Goal: Task Accomplishment & Management: Manage account settings

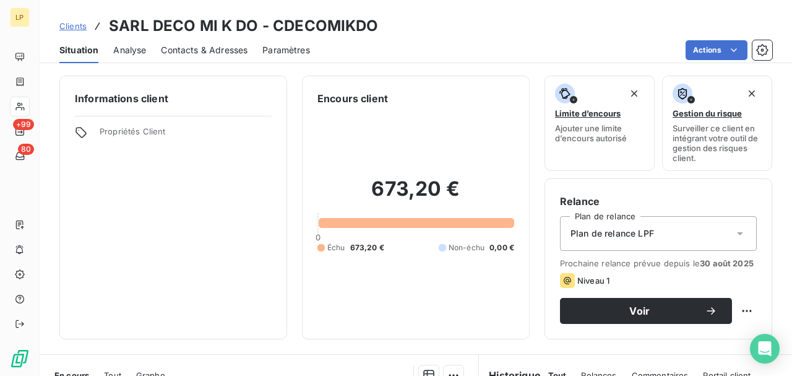
scroll to position [165, 0]
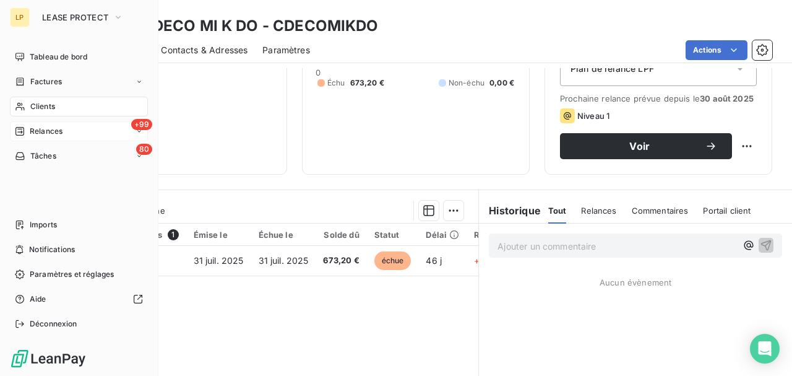
click at [51, 129] on span "Relances" at bounding box center [46, 131] width 33 height 11
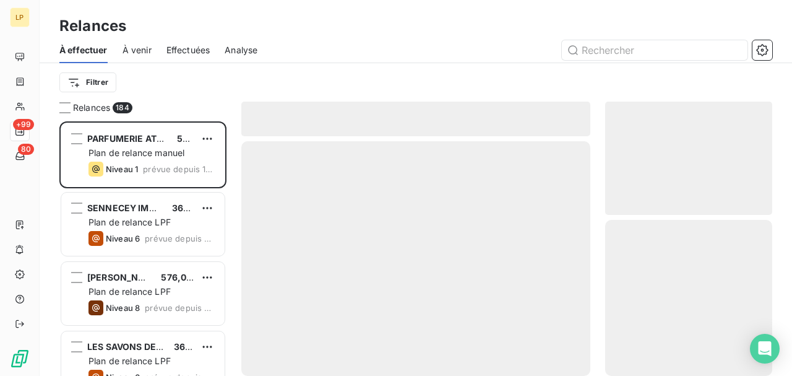
scroll to position [248, 160]
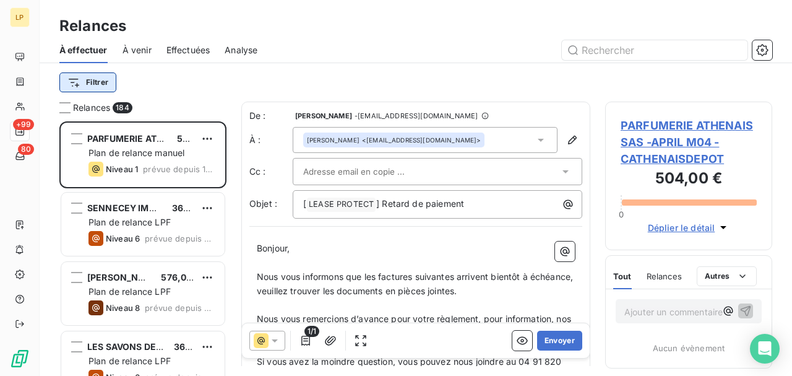
click at [114, 74] on html "LP +99 80 Relances À effectuer À venir Effectuées Analyse Filtrer Relances 184 …" at bounding box center [396, 188] width 792 height 376
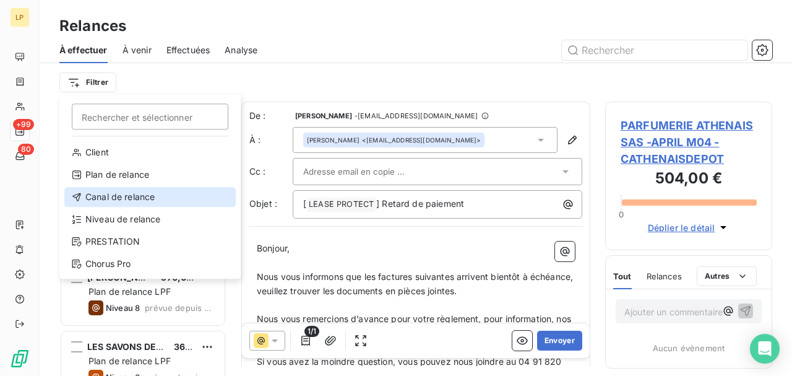
click at [123, 199] on div "Canal de relance" at bounding box center [149, 197] width 171 height 20
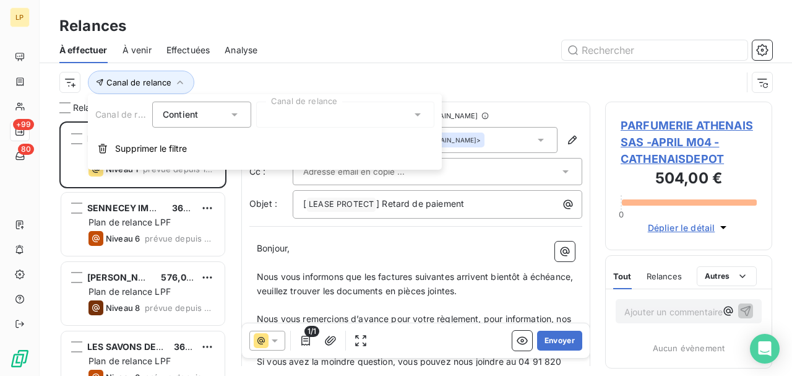
click at [204, 118] on div "Contient is" at bounding box center [196, 114] width 66 height 17
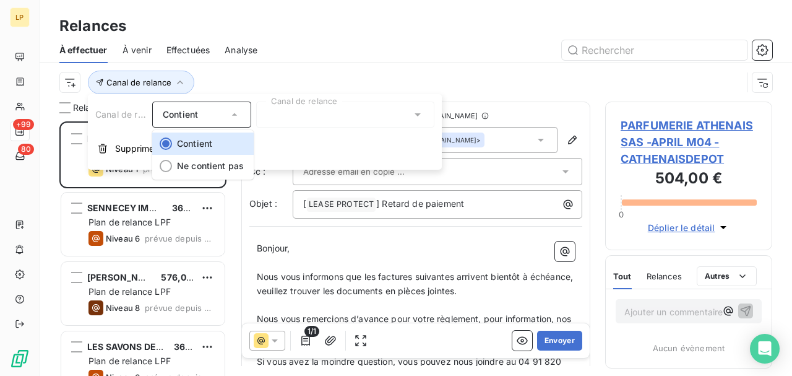
click at [389, 119] on div at bounding box center [345, 115] width 178 height 26
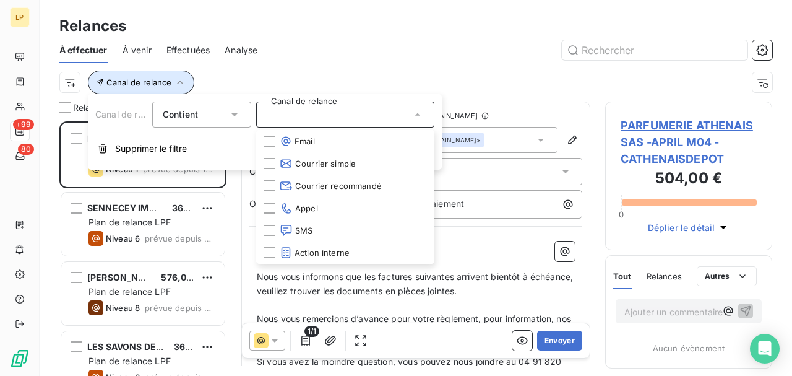
click at [136, 79] on span "Canal de relance" at bounding box center [138, 82] width 65 height 10
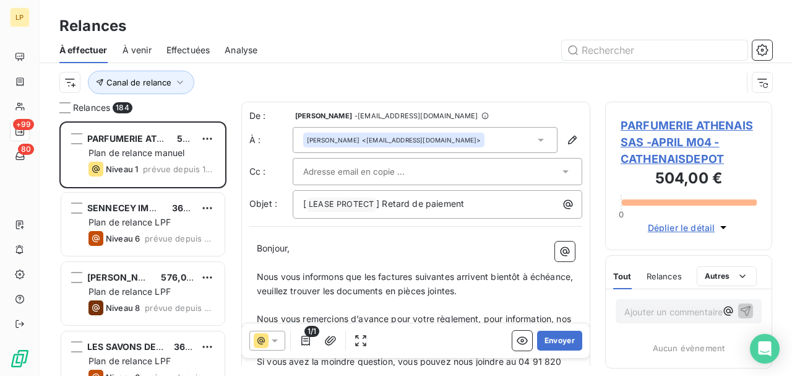
click at [80, 83] on div "Canal de relance" at bounding box center [400, 83] width 683 height 24
click at [75, 87] on html "LP +99 80 Relances À effectuer À venir Effectuées Analyse Canal de relance Rela…" at bounding box center [396, 188] width 792 height 376
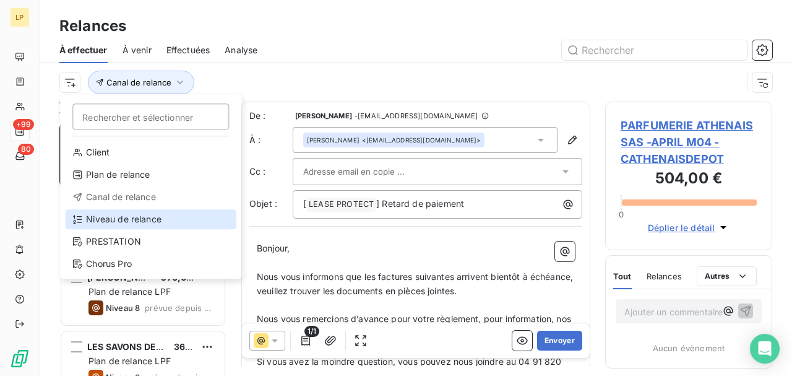
click at [115, 222] on div "Niveau de relance" at bounding box center [150, 219] width 171 height 20
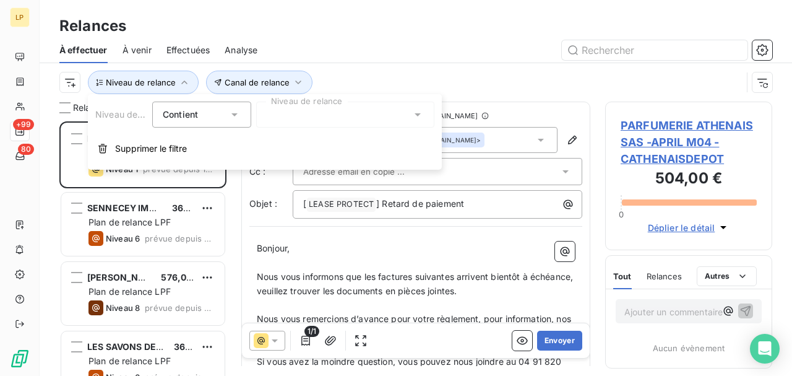
click at [282, 118] on div at bounding box center [345, 115] width 178 height 26
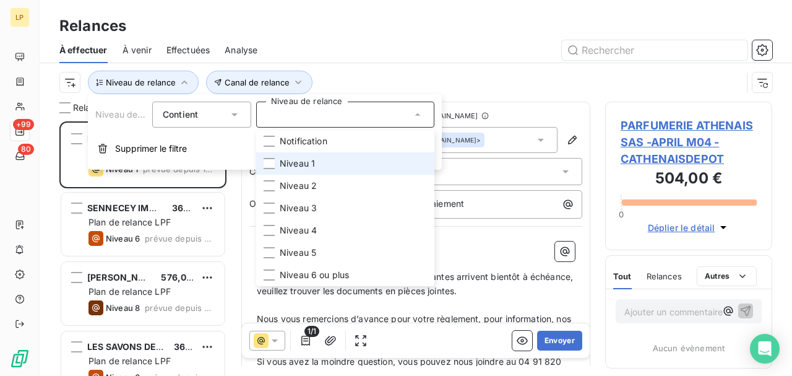
click at [284, 166] on span "Niveau 1" at bounding box center [297, 163] width 35 height 12
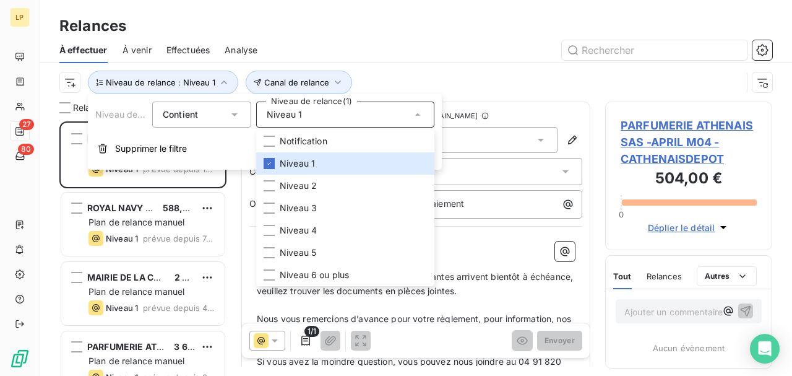
click at [463, 74] on div "Canal de relance Niveau de relance : Niveau 1" at bounding box center [400, 83] width 683 height 24
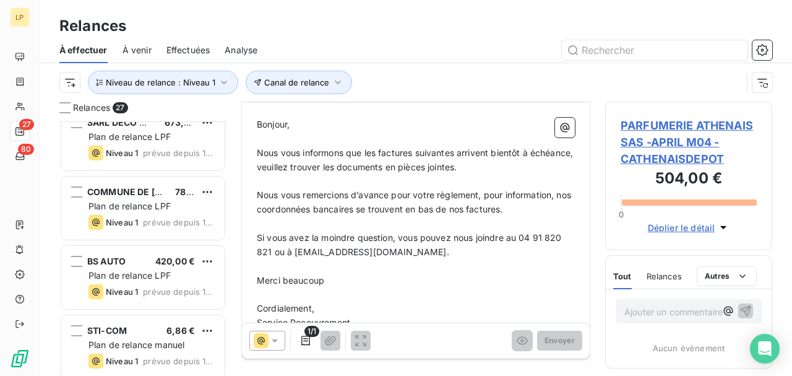
scroll to position [1617, 0]
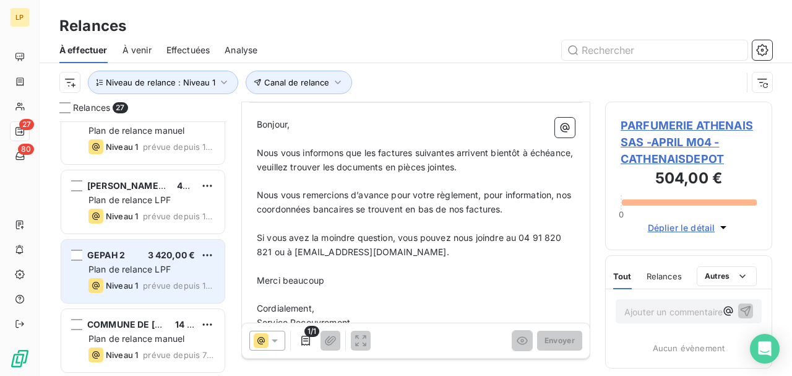
click at [165, 283] on span "prévue depuis 16 jours" at bounding box center [179, 285] width 72 height 10
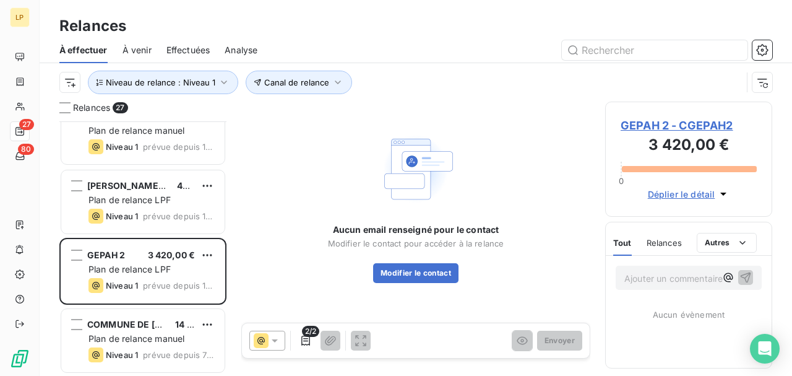
click at [660, 122] on span "GEPAH 2 - CGEPAH2" at bounding box center [689, 125] width 136 height 17
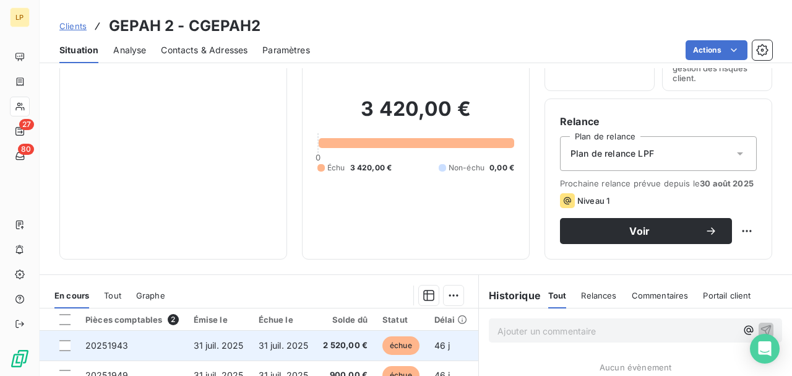
scroll to position [165, 0]
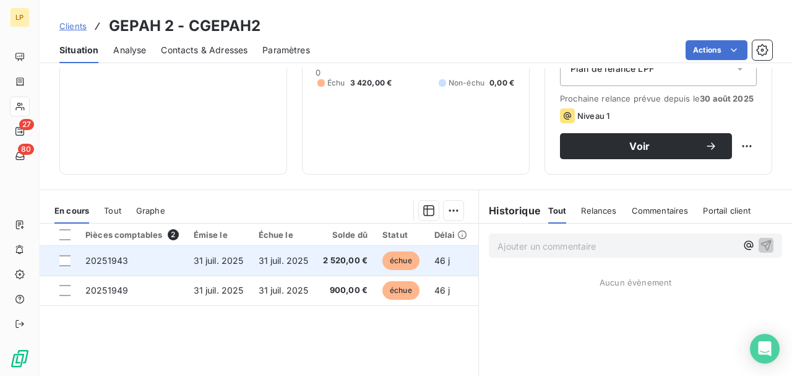
click at [278, 262] on span "31 juil. 2025" at bounding box center [284, 260] width 50 height 11
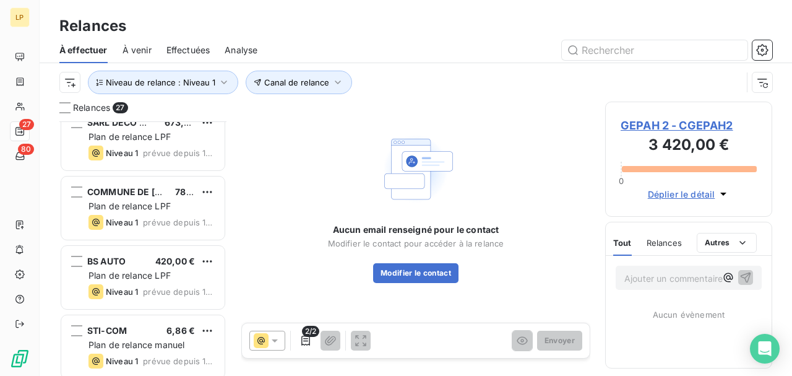
scroll to position [1617, 0]
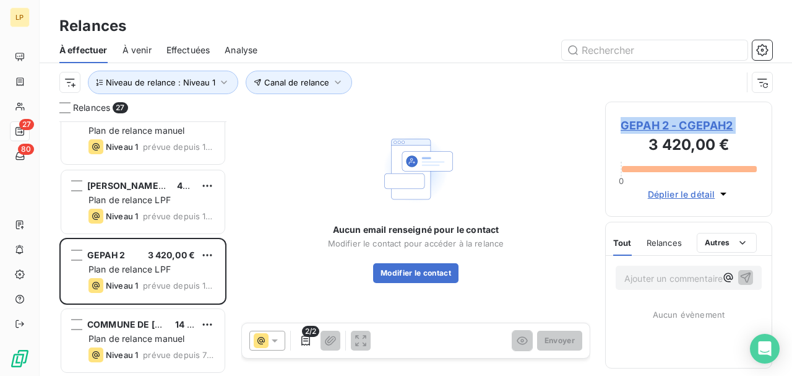
drag, startPoint x: 618, startPoint y: 125, endPoint x: 604, endPoint y: 136, distance: 17.7
click at [604, 136] on div "Relances 27 BS AUTO 420,00 € Plan de relance LPF Niveau 1 prévue depuis 16 jour…" at bounding box center [416, 239] width 753 height 274
click at [747, 141] on h3 "3 420,00 €" at bounding box center [689, 146] width 136 height 25
drag, startPoint x: 744, startPoint y: 132, endPoint x: 683, endPoint y: 129, distance: 61.4
click at [683, 129] on span "GEPAH 2 - CGEPAH2" at bounding box center [689, 125] width 136 height 17
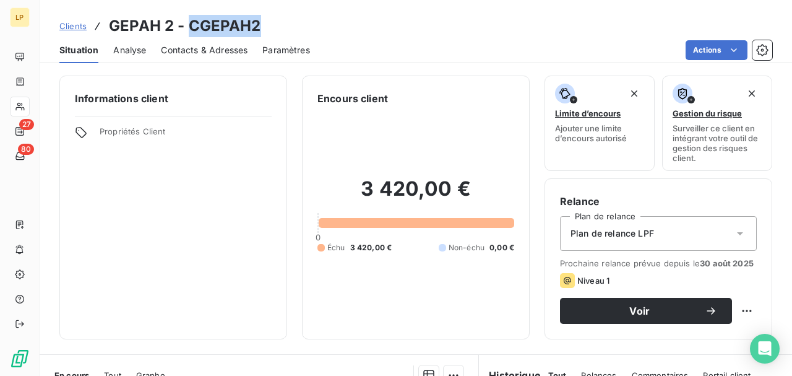
copy h3 "CGEPAH2"
drag, startPoint x: 188, startPoint y: 30, endPoint x: 259, endPoint y: 28, distance: 71.8
click at [259, 28] on div "Clients GEPAH 2 - CGEPAH2" at bounding box center [416, 26] width 753 height 22
click at [209, 46] on span "Contacts & Adresses" at bounding box center [204, 50] width 87 height 12
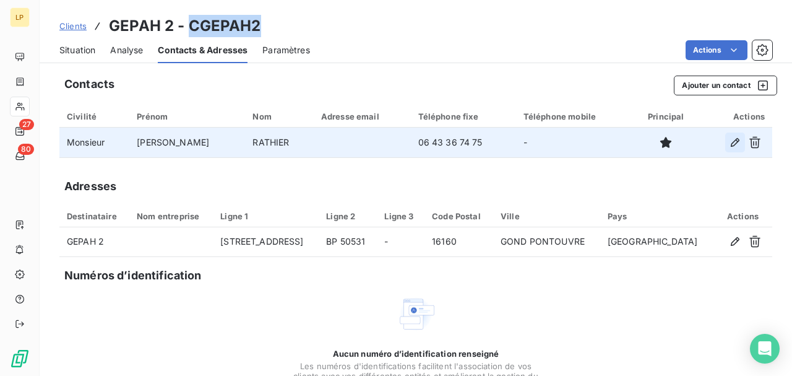
click at [725, 147] on button "button" at bounding box center [735, 142] width 20 height 20
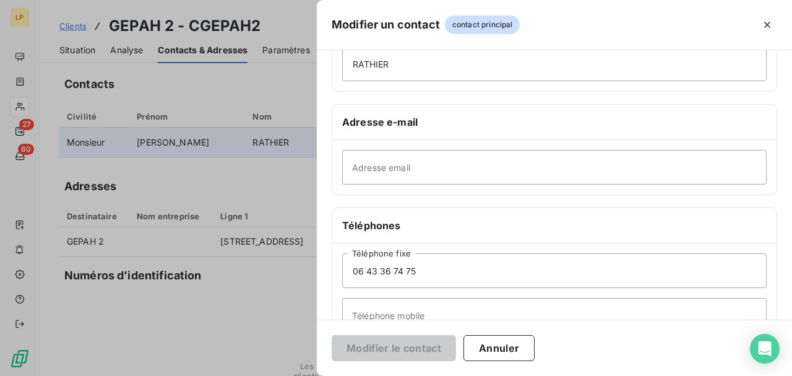
scroll to position [165, 0]
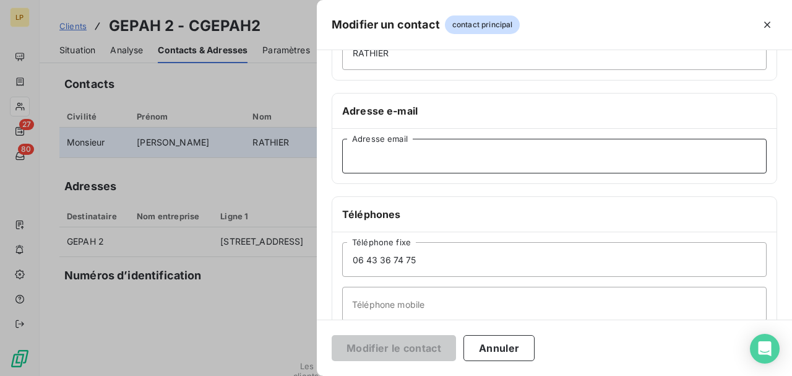
click at [396, 139] on input "Adresse email" at bounding box center [554, 156] width 425 height 35
paste input "[EMAIL_ADDRESS][DOMAIN_NAME]"
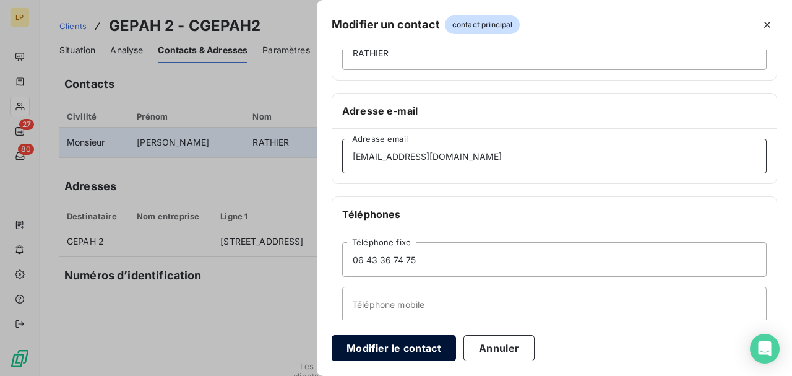
type input "[EMAIL_ADDRESS][DOMAIN_NAME]"
click at [404, 350] on button "Modifier le contact" at bounding box center [394, 348] width 124 height 26
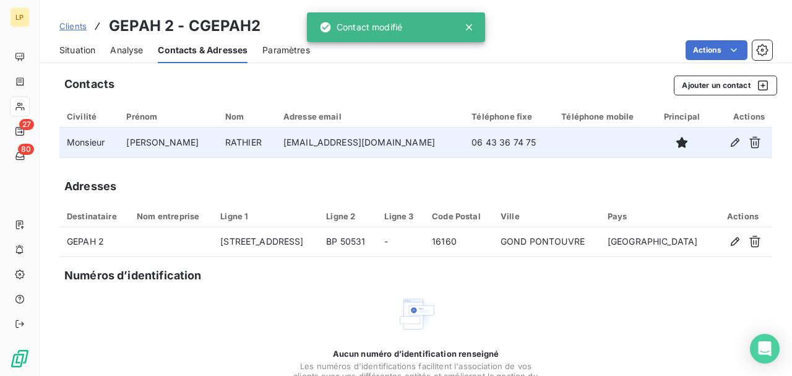
click at [89, 52] on span "Situation" at bounding box center [77, 50] width 36 height 12
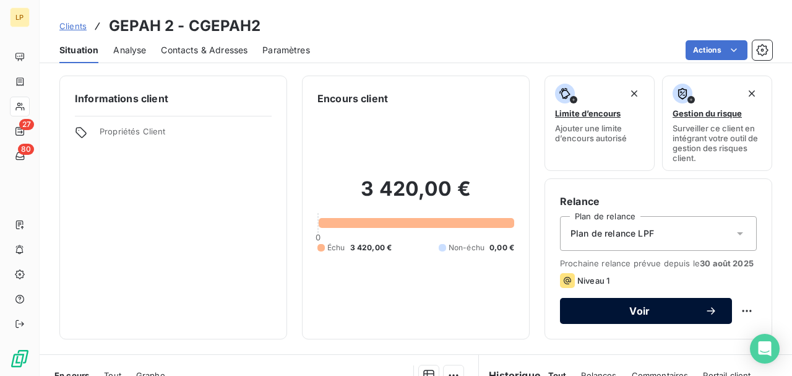
click at [616, 309] on span "Voir" at bounding box center [640, 311] width 130 height 10
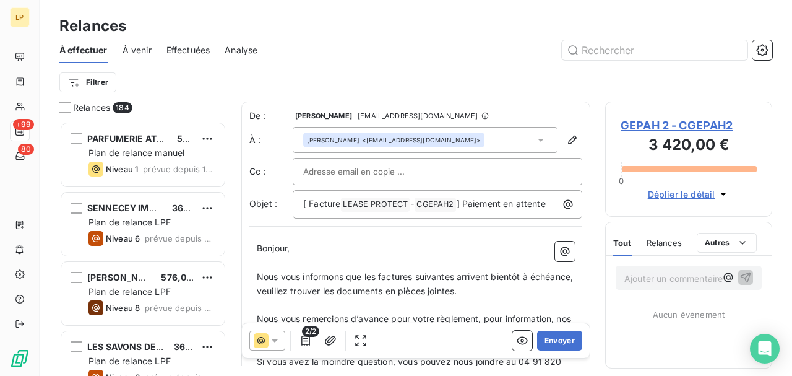
scroll to position [248, 160]
click at [561, 344] on button "Envoyer" at bounding box center [559, 341] width 45 height 20
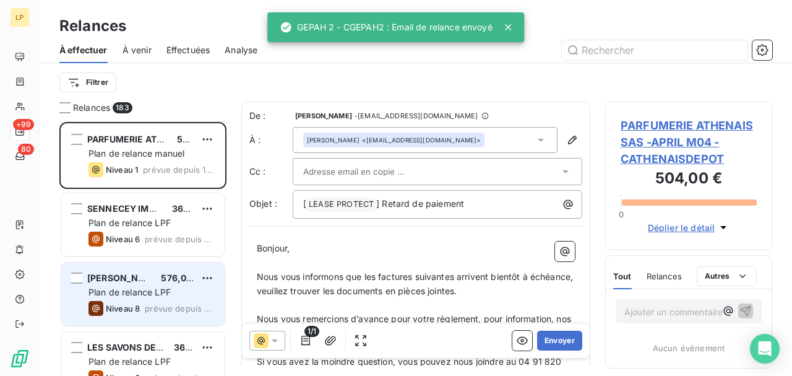
scroll to position [207, 0]
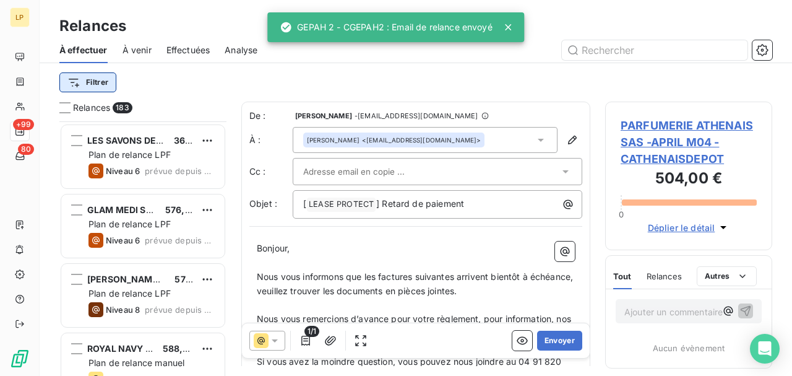
click at [90, 85] on html "LP +99 80 Relances À effectuer À venir Effectuées Analyse Filtrer Relances 183 …" at bounding box center [396, 188] width 792 height 376
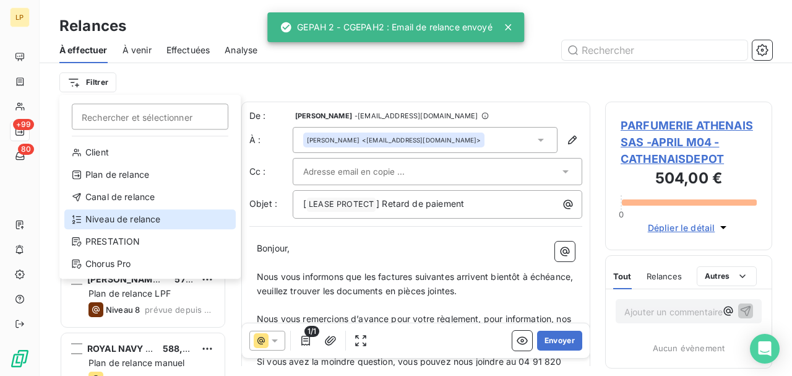
click at [113, 224] on div "Niveau de relance" at bounding box center [149, 219] width 171 height 20
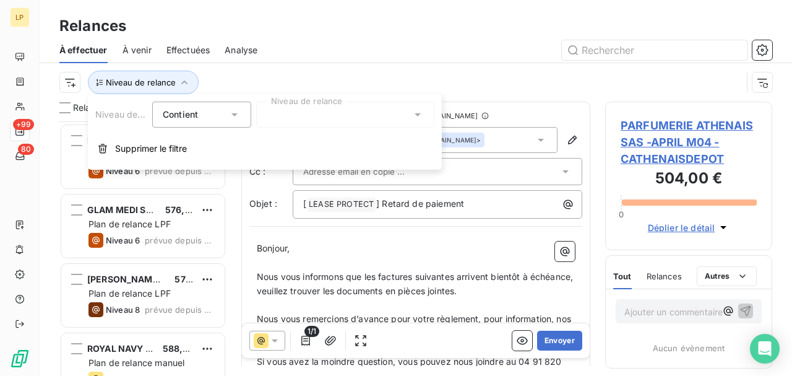
click at [210, 94] on div "Niveau de relance Contient is Niveau de relance Supprimer le filtre" at bounding box center [265, 132] width 354 height 76
click at [211, 106] on div "Contient is" at bounding box center [196, 114] width 66 height 17
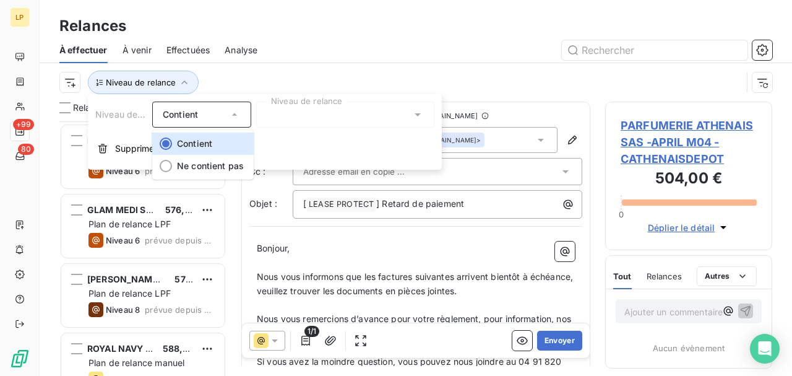
click at [355, 115] on div at bounding box center [345, 115] width 178 height 26
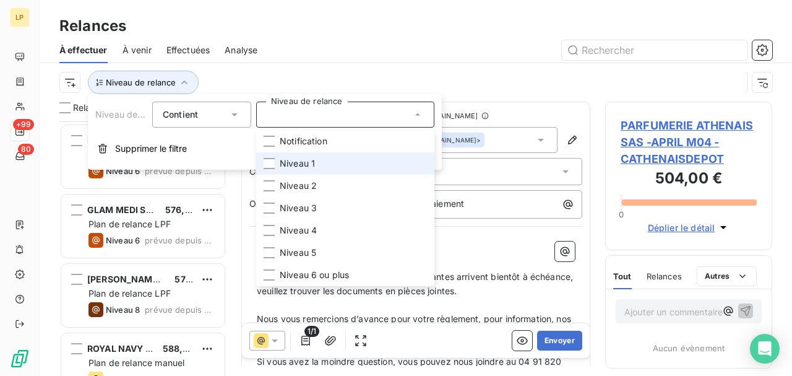
click at [315, 165] on li "Niveau 1" at bounding box center [345, 163] width 178 height 22
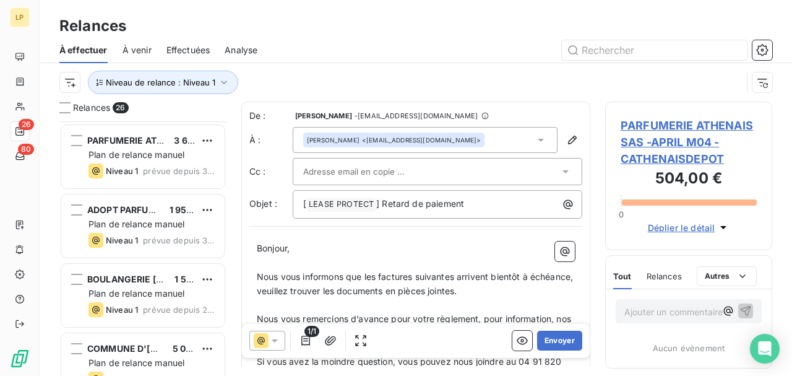
click at [517, 99] on div "Niveau de relance : Niveau 1" at bounding box center [415, 82] width 713 height 38
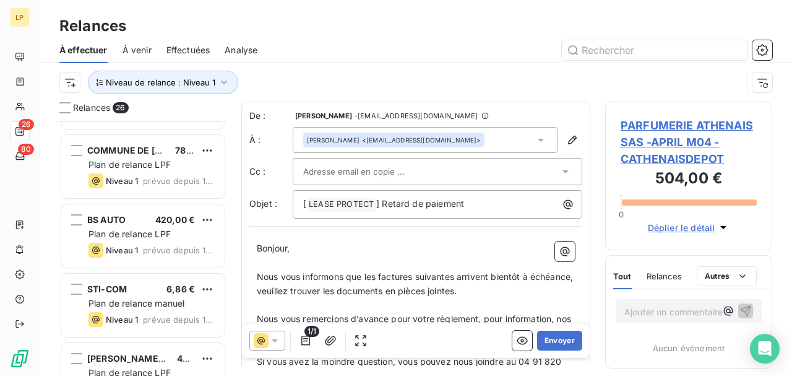
scroll to position [1548, 0]
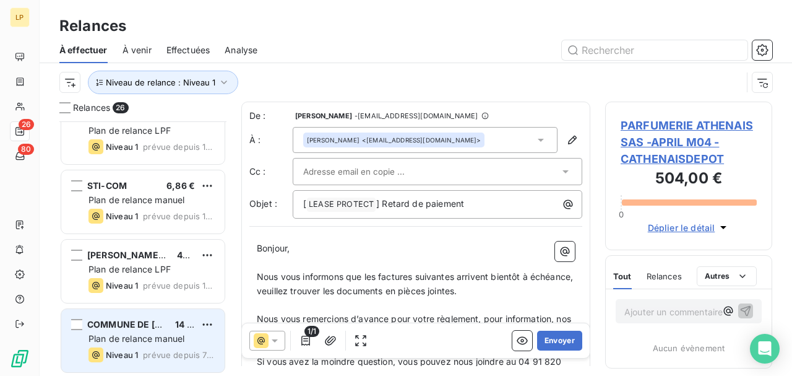
click at [129, 339] on span "Plan de relance manuel" at bounding box center [137, 338] width 96 height 11
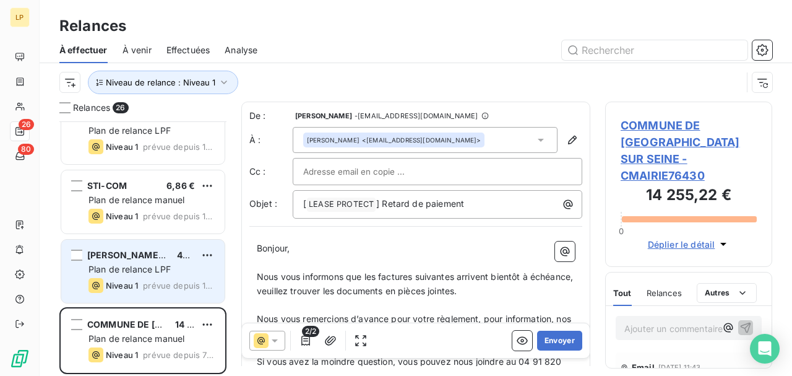
click at [129, 253] on span "[PERSON_NAME] SARL - LEONARD AUTO" at bounding box center [175, 254] width 177 height 11
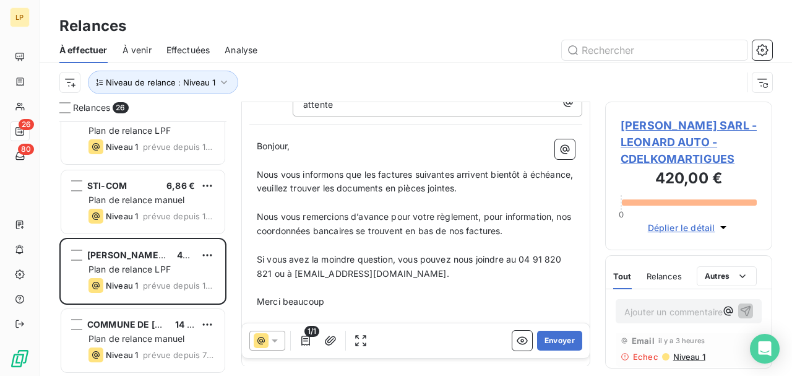
scroll to position [166, 0]
click at [691, 357] on span "Niveau 1" at bounding box center [688, 357] width 33 height 10
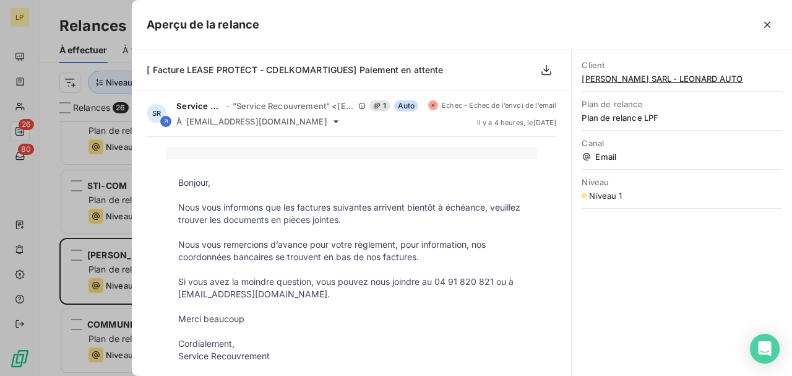
scroll to position [0, 0]
click at [57, 203] on div at bounding box center [396, 188] width 792 height 376
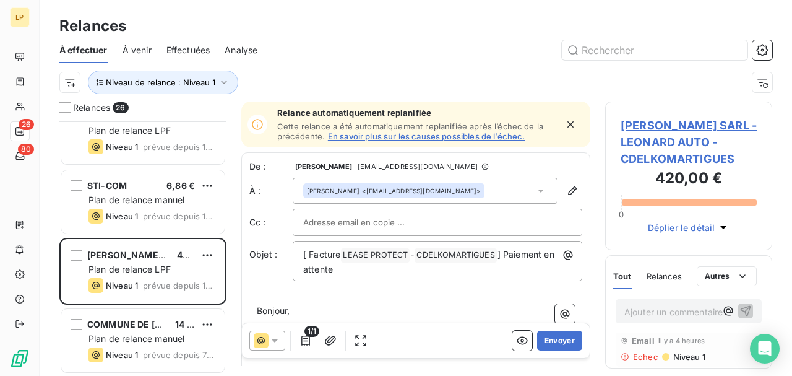
copy span "CDELKOMARTIGUES"
drag, startPoint x: 753, startPoint y: 163, endPoint x: 763, endPoint y: 157, distance: 12.0
click at [790, 163] on div "Relances 26 COMMUNE DE [GEOGRAPHIC_DATA] 780,00 € Plan de relance LPF Niveau 1 …" at bounding box center [416, 239] width 753 height 274
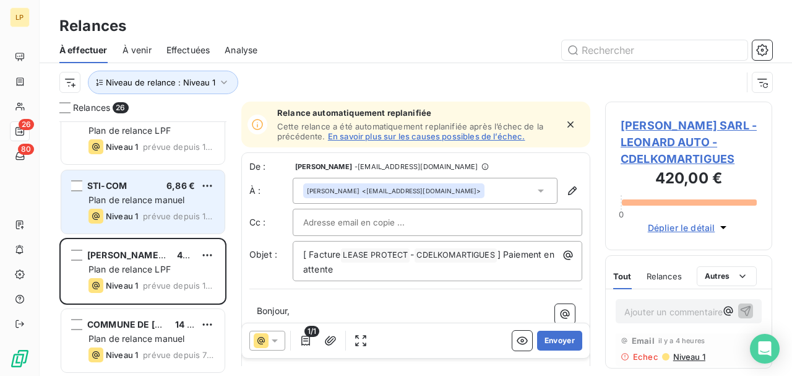
click at [120, 198] on span "Plan de relance manuel" at bounding box center [137, 199] width 96 height 11
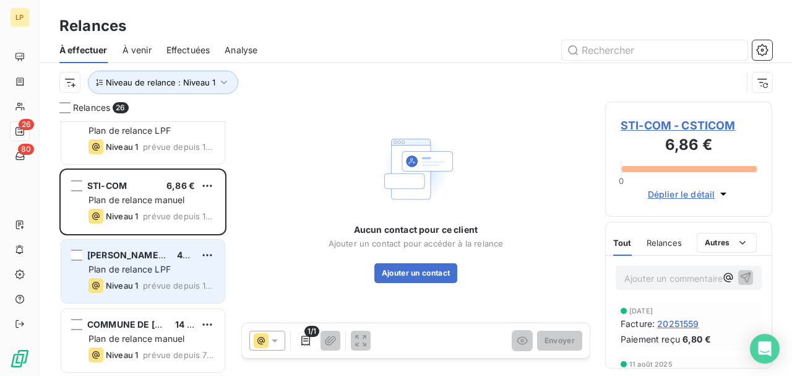
scroll to position [1424, 0]
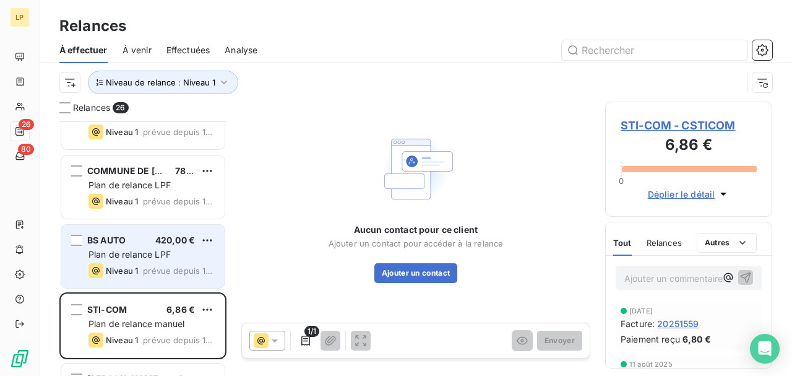
click at [139, 269] on div "Niveau 1 prévue depuis 16 jours" at bounding box center [152, 270] width 126 height 15
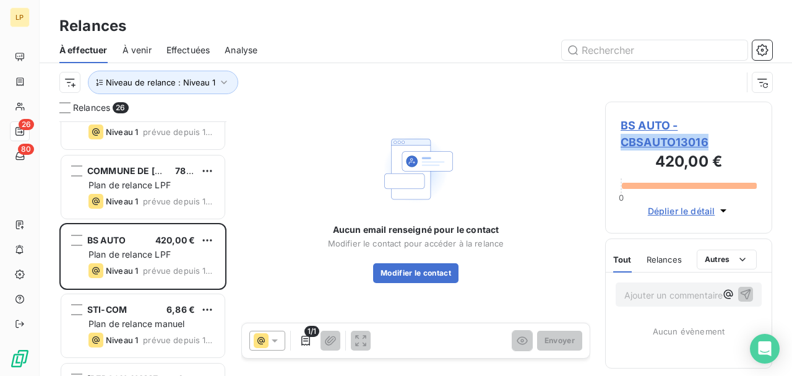
copy span "CBSAUTO13016"
drag, startPoint x: 719, startPoint y: 144, endPoint x: 625, endPoint y: 137, distance: 94.4
click at [625, 137] on span "BS AUTO - CBSAUTO13016" at bounding box center [689, 133] width 136 height 33
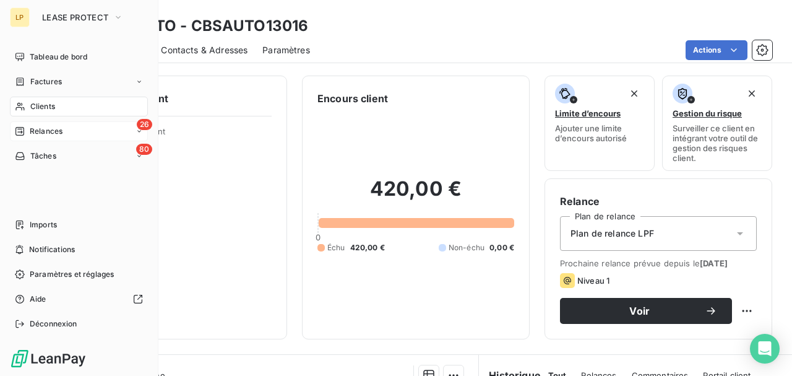
click at [76, 126] on div "26 Relances" at bounding box center [79, 131] width 138 height 20
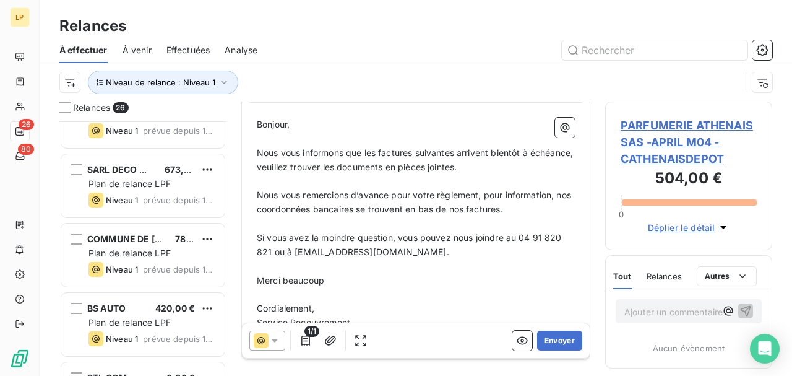
scroll to position [1342, 0]
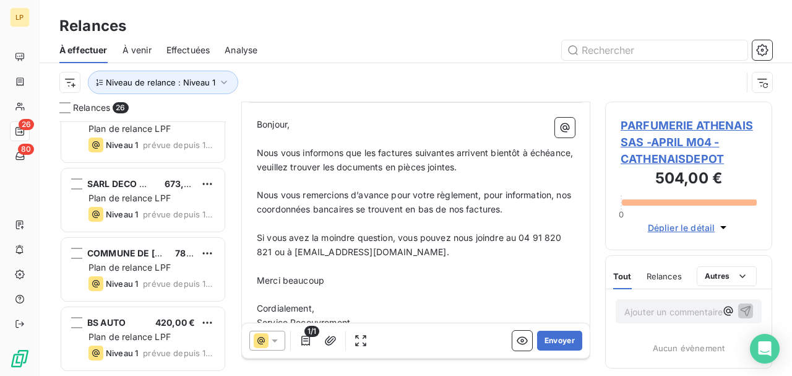
click at [130, 183] on div "SATORIZ AVIGNON SARL 1 078,80 € Plan de relance [PERSON_NAME] 1 prévue depuis 2…" at bounding box center [142, 248] width 167 height 254
click at [130, 183] on span "SARL DECO MI K DO" at bounding box center [130, 183] width 86 height 11
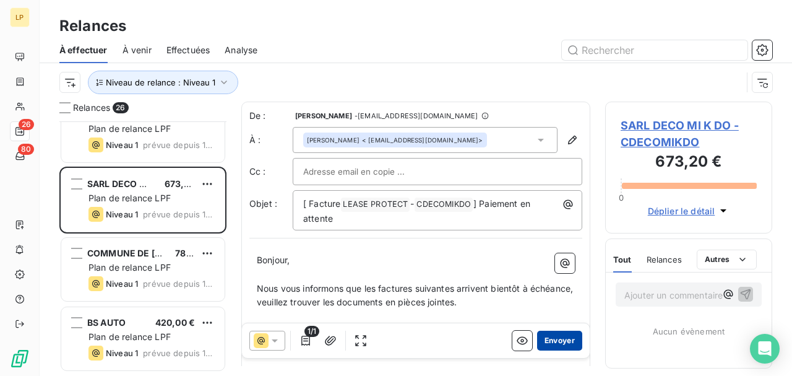
click at [543, 341] on button "Envoyer" at bounding box center [559, 341] width 45 height 20
copy span "CDECOMIKDO"
drag, startPoint x: 712, startPoint y: 145, endPoint x: 616, endPoint y: 144, distance: 95.9
click at [616, 144] on div "SARL DECO MI K DO - CDECOMIKDO 673,20 € 0 Déplier le détail" at bounding box center [688, 168] width 167 height 132
click at [535, 137] on icon at bounding box center [541, 140] width 12 height 12
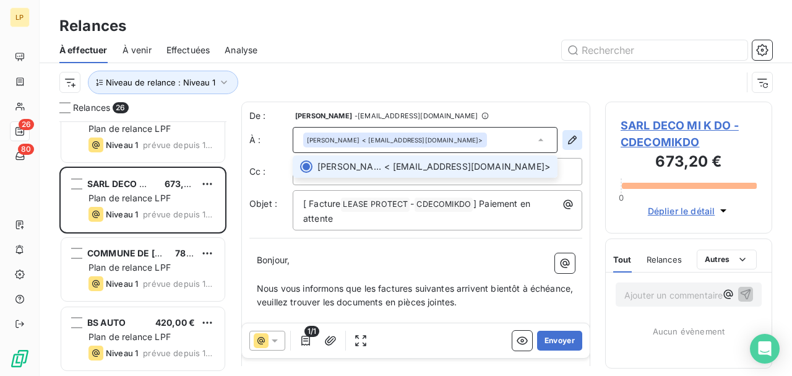
click at [566, 136] on icon "button" at bounding box center [572, 140] width 12 height 12
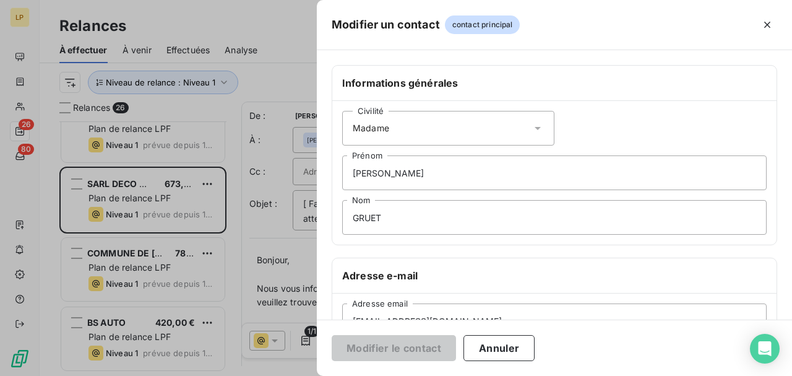
scroll to position [165, 0]
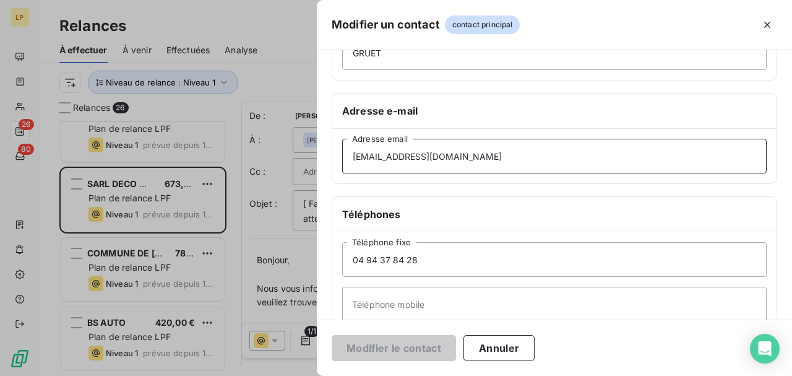
drag, startPoint x: 474, startPoint y: 146, endPoint x: 270, endPoint y: 141, distance: 204.3
click at [277, 375] on div "Modifier un contact contact principal Informations générales Civilité Madame [P…" at bounding box center [396, 376] width 792 height 0
paste input "decomikdo"
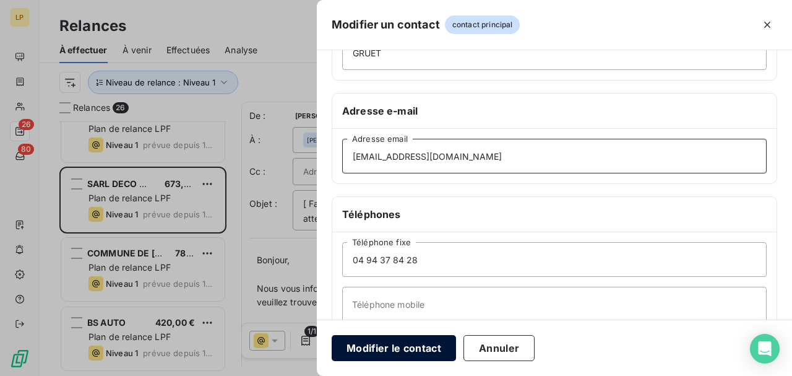
type input "[EMAIL_ADDRESS][DOMAIN_NAME]"
click at [394, 357] on button "Modifier le contact" at bounding box center [394, 348] width 124 height 26
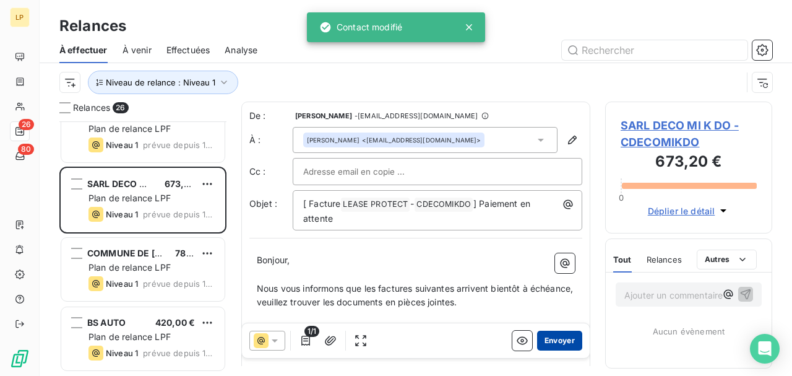
click at [552, 338] on button "Envoyer" at bounding box center [559, 341] width 45 height 20
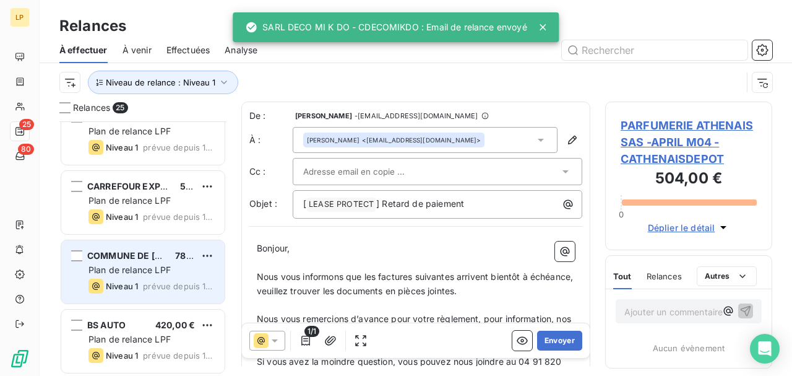
scroll to position [1259, 0]
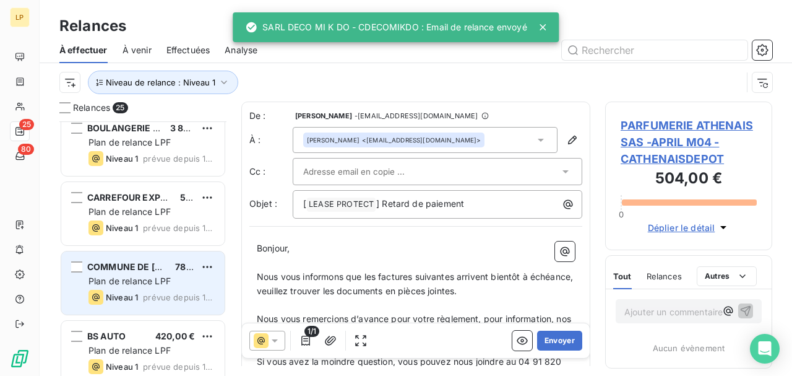
click at [138, 224] on span "Niveau 1" at bounding box center [122, 228] width 32 height 10
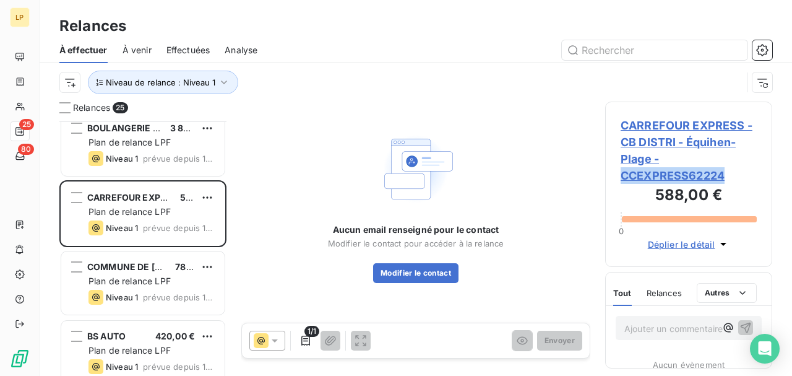
drag, startPoint x: 616, startPoint y: 173, endPoint x: 732, endPoint y: 176, distance: 115.8
click at [732, 176] on div "CARREFOUR EXPRESS - CB DISTRI - Équihen-Plage - CCEXPRESS62224 588,00 € 0 Dépli…" at bounding box center [688, 184] width 167 height 165
copy span "CCEXPRESS62224"
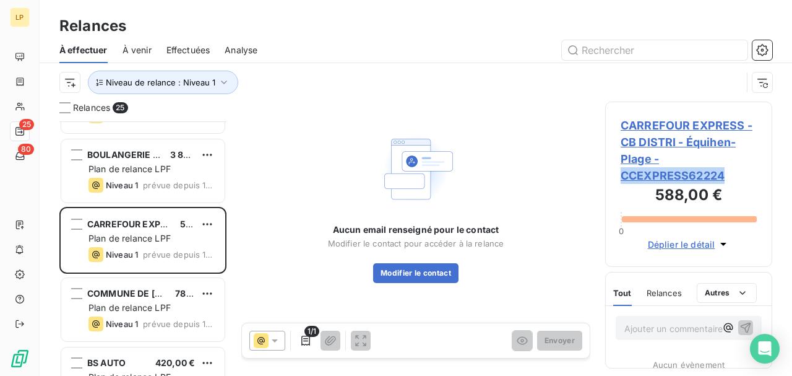
scroll to position [1218, 0]
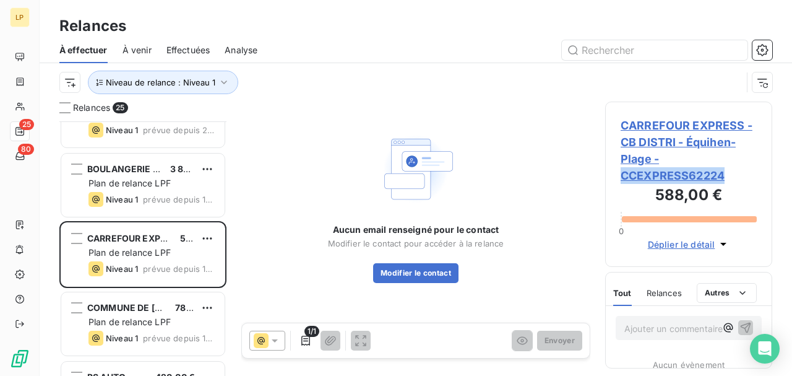
click at [151, 209] on div "BOULANGERIE [PERSON_NAME] 3 888,00 € Plan de relance LPF Niveau 1 prévue depuis…" at bounding box center [142, 184] width 163 height 63
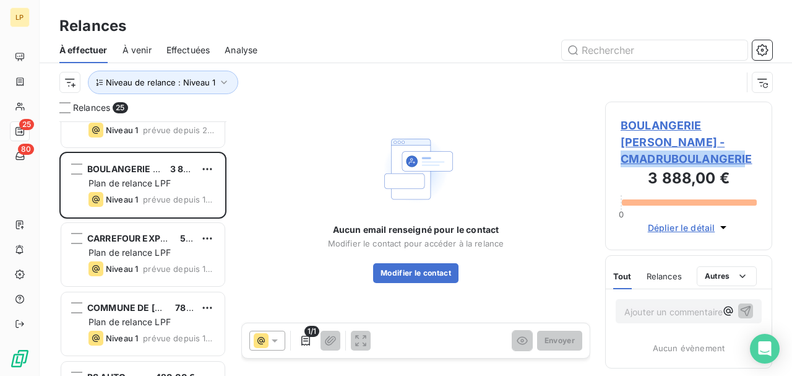
drag, startPoint x: 621, startPoint y: 162, endPoint x: 758, endPoint y: 165, distance: 137.4
click at [758, 165] on div "BOULANGERIE [PERSON_NAME] - CMADRUBOULANGERIE 3 888,00 € 0 Déplier le détail" at bounding box center [688, 176] width 167 height 149
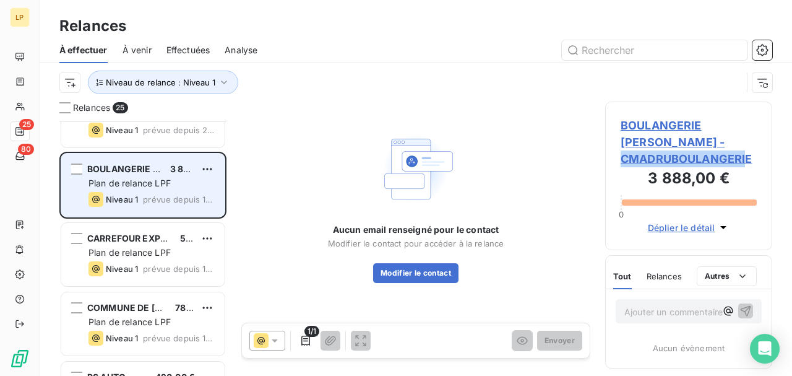
scroll to position [1135, 0]
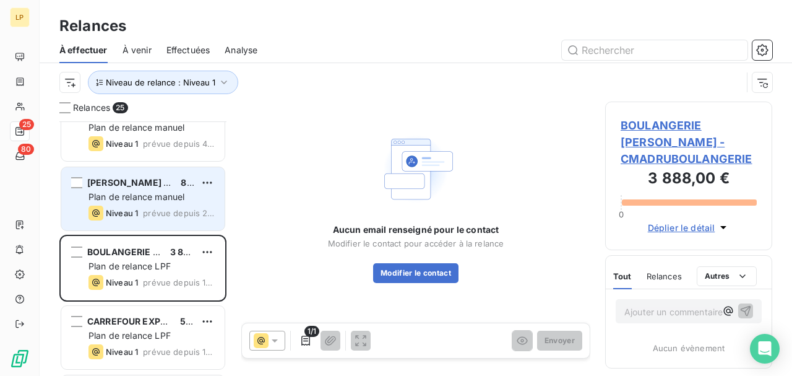
click at [137, 184] on span "[PERSON_NAME] ET FILS SAS - [GEOGRAPHIC_DATA]" at bounding box center [201, 182] width 228 height 11
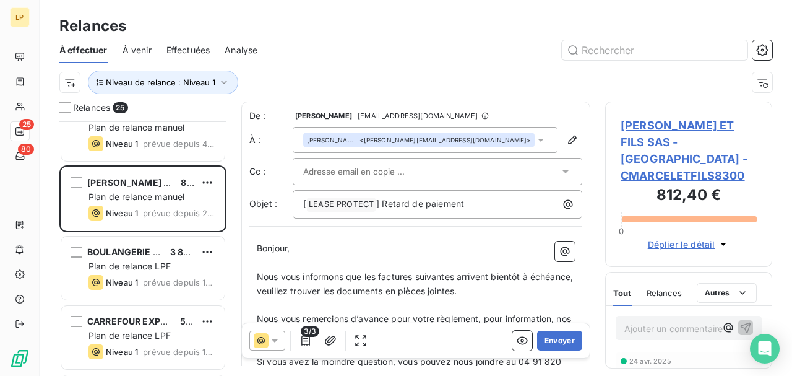
click at [540, 138] on icon at bounding box center [541, 140] width 12 height 12
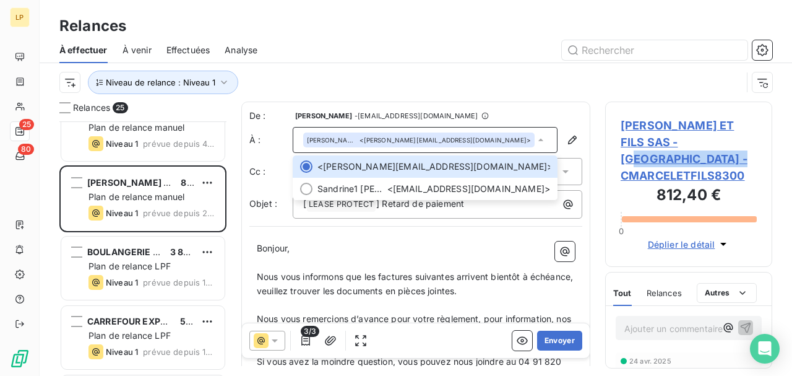
drag, startPoint x: 618, startPoint y: 158, endPoint x: 729, endPoint y: 158, distance: 110.2
click at [751, 158] on div "[PERSON_NAME] ET FILS SAS - TOULON - CMARCELETFILS8300 812,40 € 0 Déplier le dé…" at bounding box center [688, 184] width 167 height 165
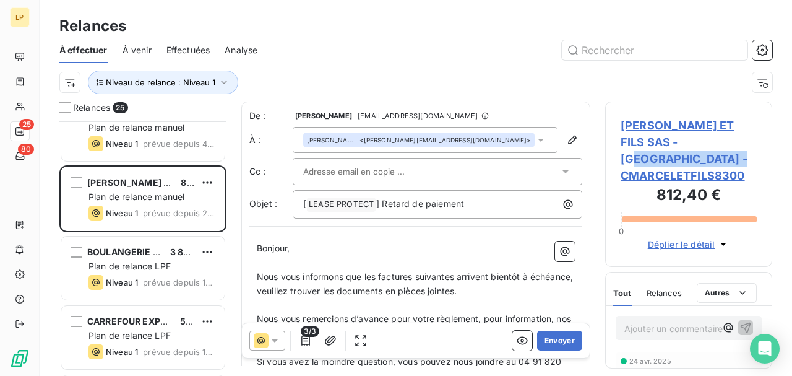
copy span "CMARCELETFILS8300"
click at [577, 137] on div "De : [PERSON_NAME] - [EMAIL_ADDRESS][DOMAIN_NAME] À : [PERSON_NAME] <[PERSON_NA…" at bounding box center [415, 293] width 349 height 382
click at [566, 137] on icon "button" at bounding box center [572, 140] width 12 height 12
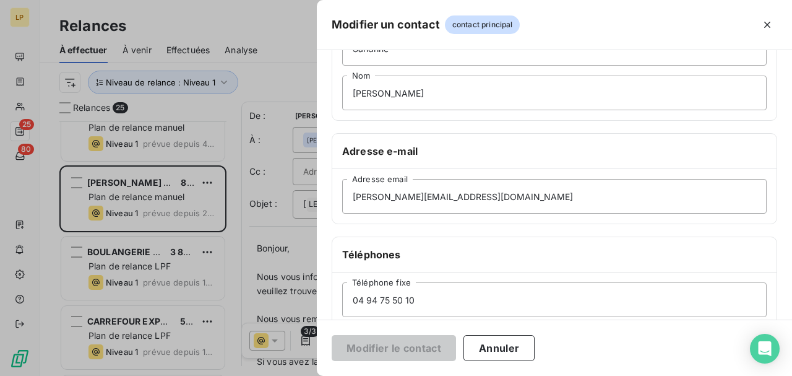
scroll to position [124, 0]
click at [759, 31] on button "button" at bounding box center [768, 25] width 20 height 20
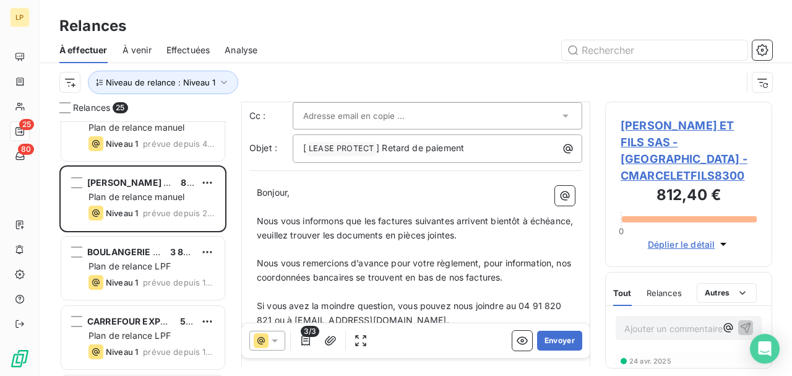
scroll to position [0, 0]
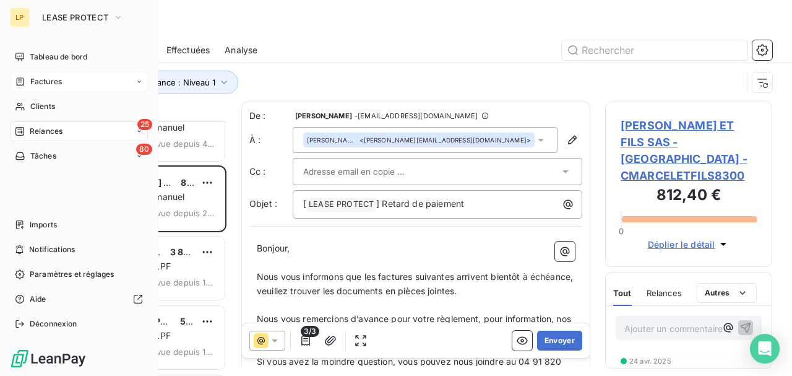
click at [38, 85] on span "Factures" at bounding box center [46, 81] width 32 height 11
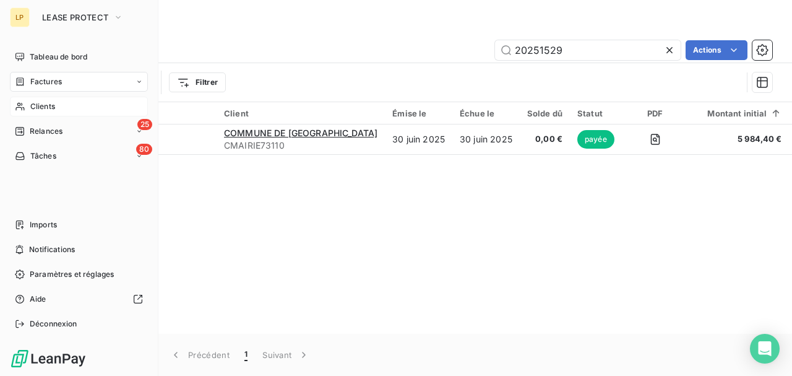
click at [21, 105] on icon at bounding box center [19, 107] width 9 height 8
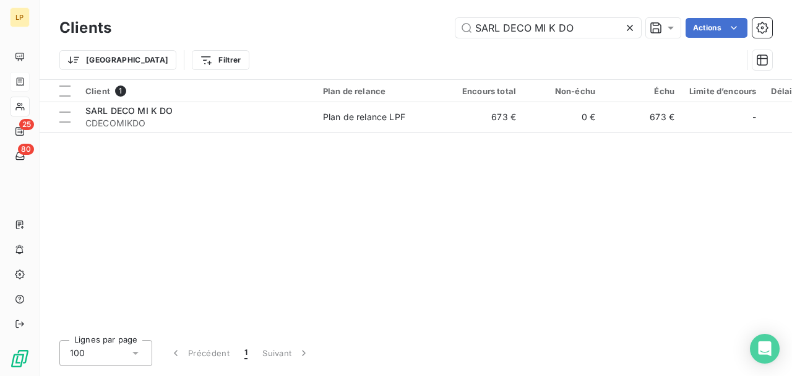
drag, startPoint x: 592, startPoint y: 33, endPoint x: 392, endPoint y: 12, distance: 200.4
click at [392, 12] on div "Clients SARL DECO MI K DO Actions Trier Filtrer" at bounding box center [416, 39] width 753 height 79
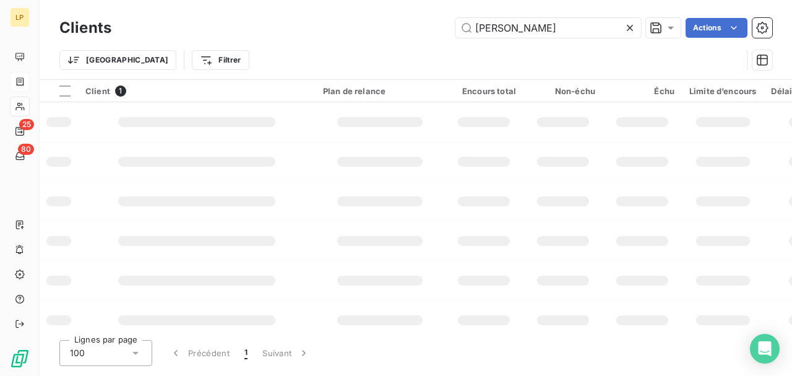
type input "[PERSON_NAME]"
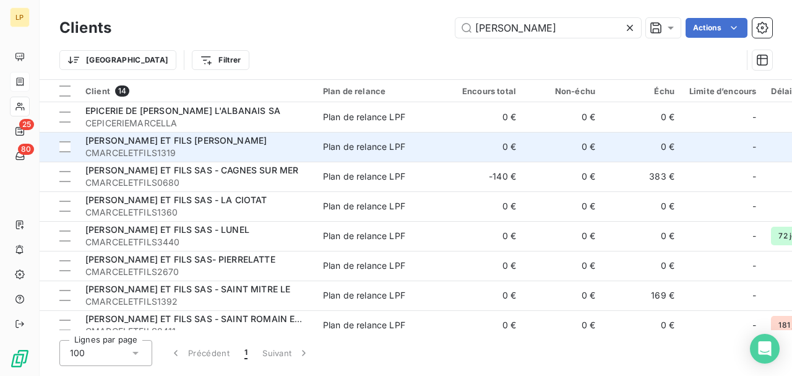
click at [294, 151] on span "CMARCELETFILS1319" at bounding box center [196, 153] width 223 height 12
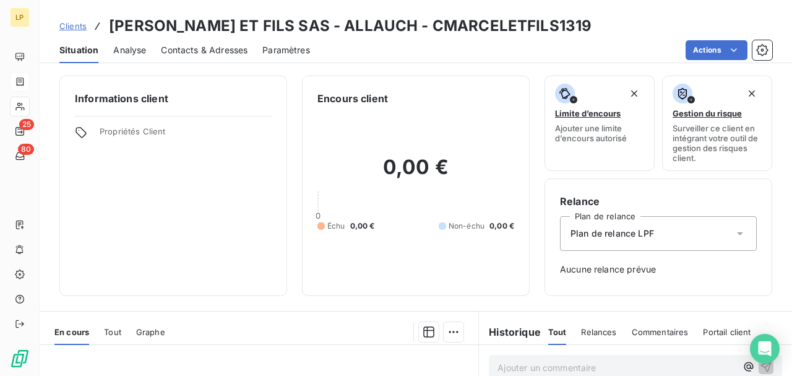
click at [209, 27] on h3 "[PERSON_NAME] ET FILS SAS - ALLAUCH - CMARCELETFILS1319" at bounding box center [350, 26] width 483 height 22
click at [207, 51] on span "Contacts & Adresses" at bounding box center [204, 50] width 87 height 12
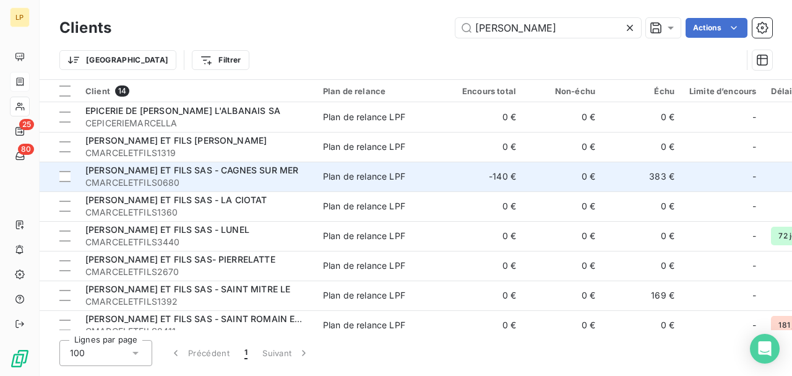
scroll to position [82, 0]
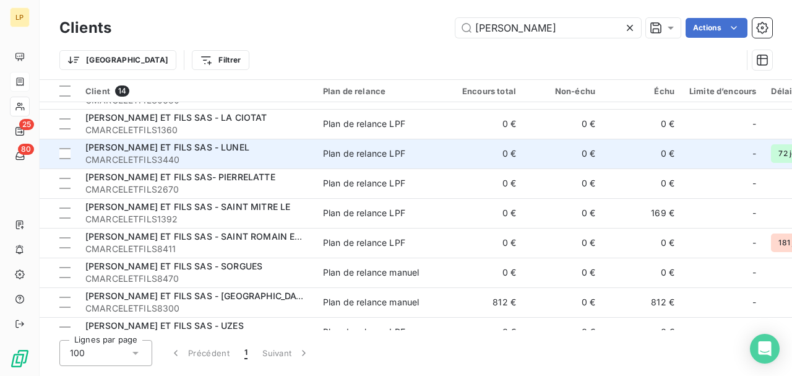
click at [168, 166] on td "[PERSON_NAME] ET FILS SAS - LUNEL CMARCELETFILS3440" at bounding box center [197, 154] width 238 height 30
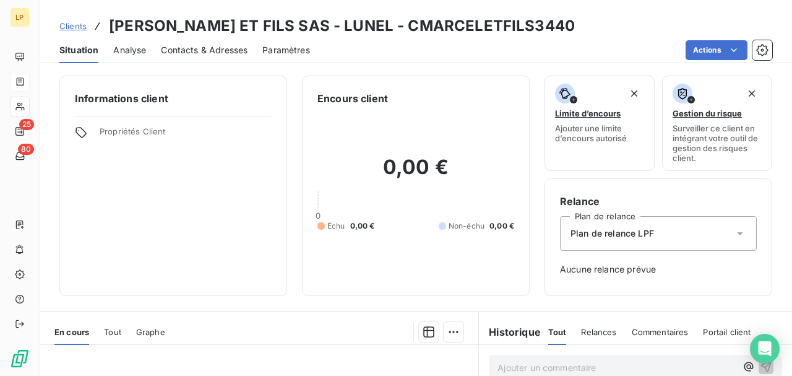
click at [223, 45] on span "Contacts & Adresses" at bounding box center [204, 50] width 87 height 12
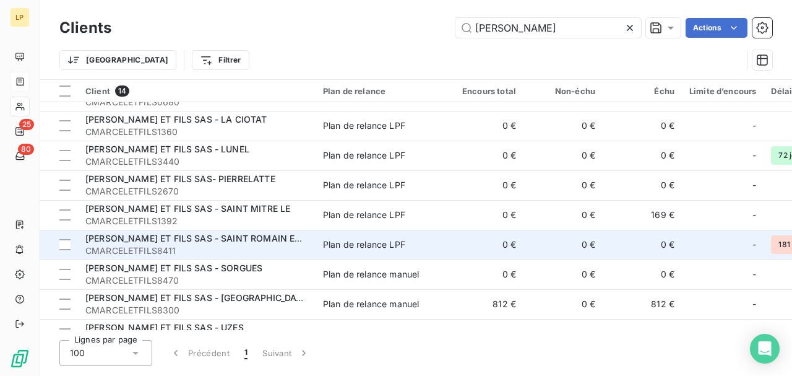
scroll to position [82, 0]
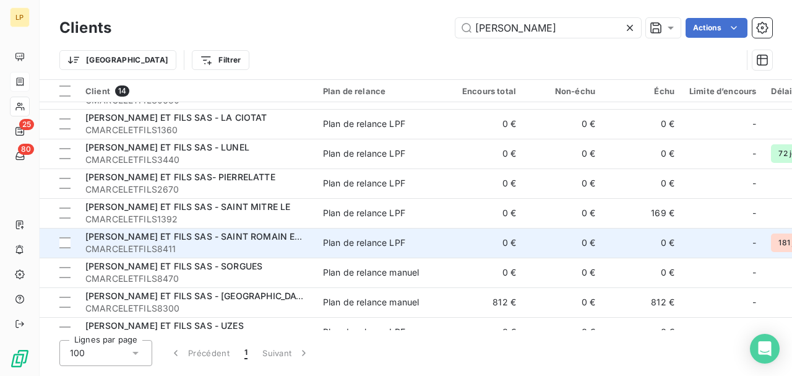
click at [219, 249] on span "CMARCELETFILS8411" at bounding box center [196, 249] width 223 height 12
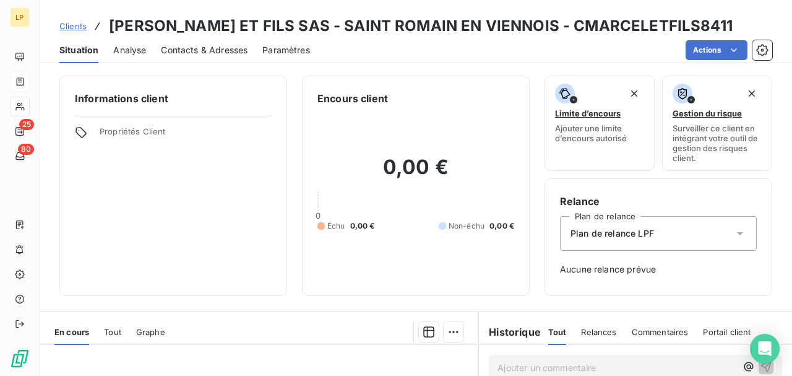
click at [251, 45] on div "Situation Analyse Contacts & Adresses Paramètres Actions" at bounding box center [416, 50] width 753 height 26
click at [222, 48] on span "Contacts & Adresses" at bounding box center [204, 50] width 87 height 12
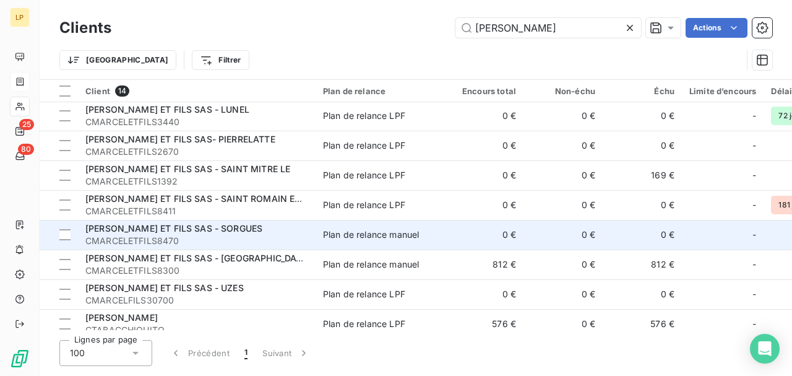
scroll to position [124, 0]
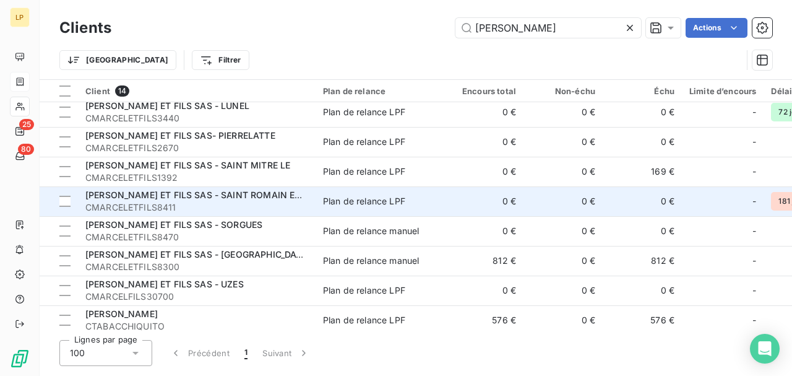
click at [236, 202] on span "CMARCELETFILS8411" at bounding box center [196, 207] width 223 height 12
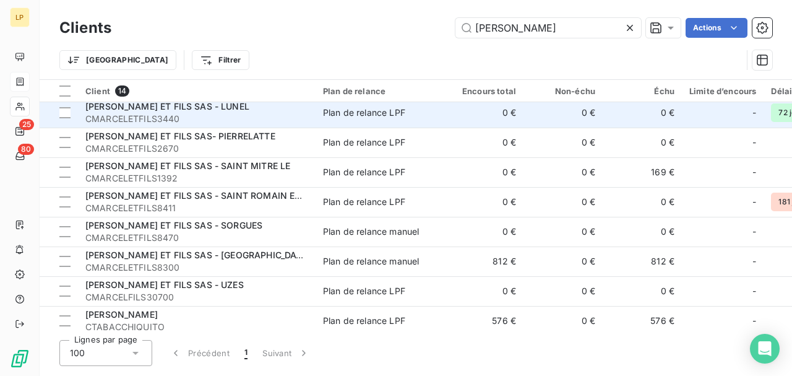
scroll to position [124, 0]
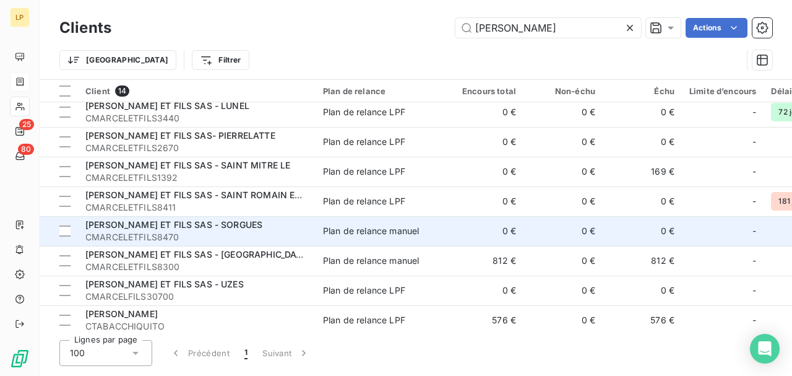
click at [150, 220] on span "[PERSON_NAME] ET FILS SAS - SORGUES" at bounding box center [173, 224] width 177 height 11
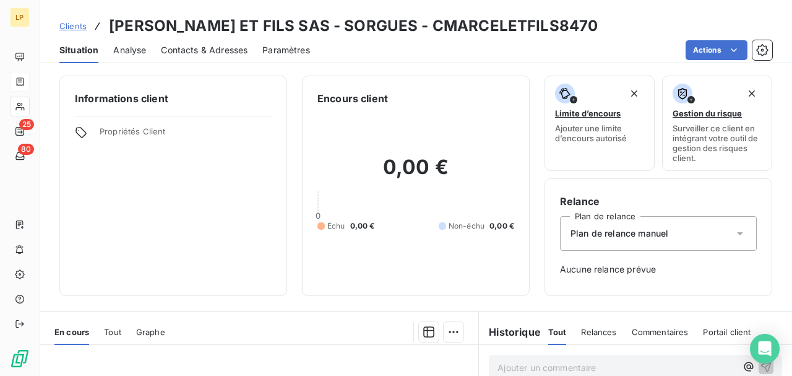
click at [166, 50] on span "Contacts & Adresses" at bounding box center [204, 50] width 87 height 12
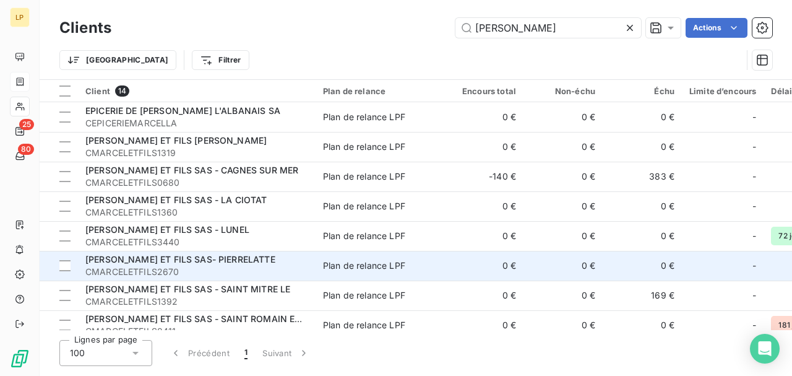
click at [147, 255] on span "[PERSON_NAME] ET FILS SAS- PIERRELATTE" at bounding box center [180, 259] width 190 height 11
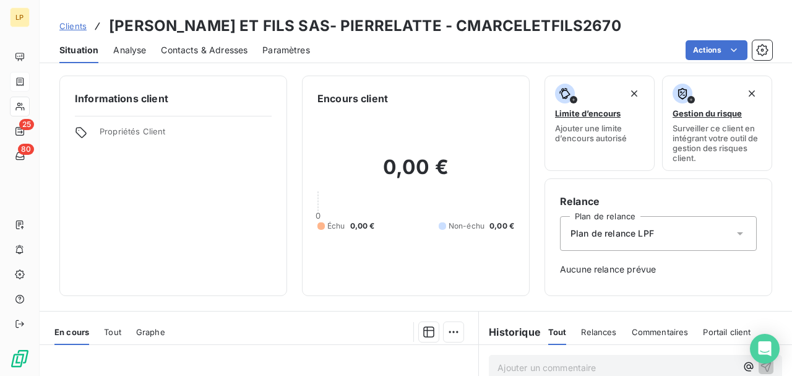
click at [194, 54] on span "Contacts & Adresses" at bounding box center [204, 50] width 87 height 12
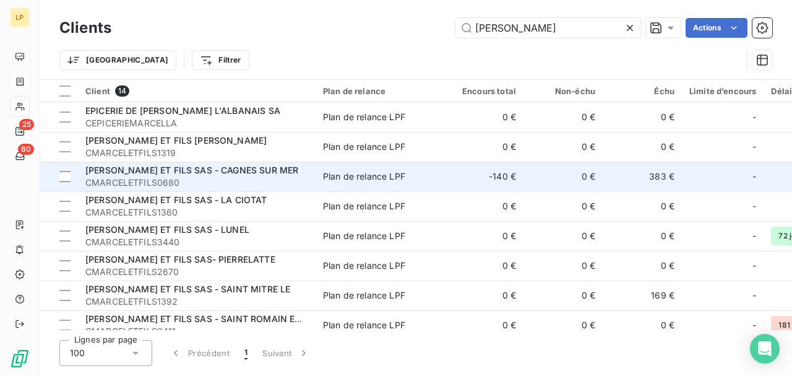
click at [144, 163] on td "[PERSON_NAME] ET FILS SAS - CAGNES SUR MER CMARCELETFILS0680" at bounding box center [197, 177] width 238 height 30
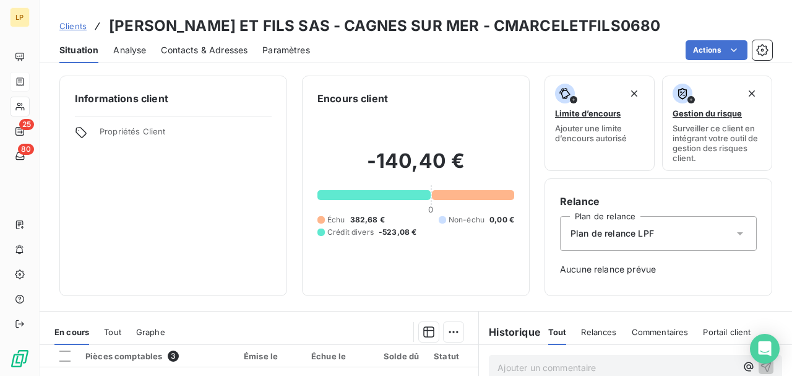
click at [166, 57] on div "Contacts & Adresses" at bounding box center [204, 50] width 87 height 26
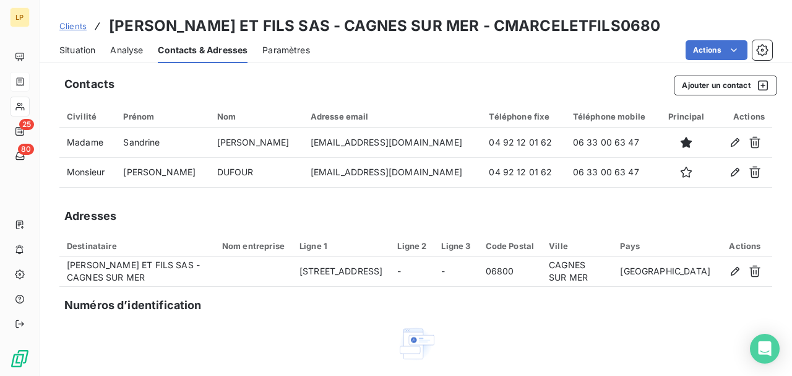
click at [147, 42] on div "Situation Analyse Contacts & Adresses Paramètres Actions" at bounding box center [416, 50] width 753 height 26
click at [127, 51] on span "Analyse" at bounding box center [126, 50] width 33 height 12
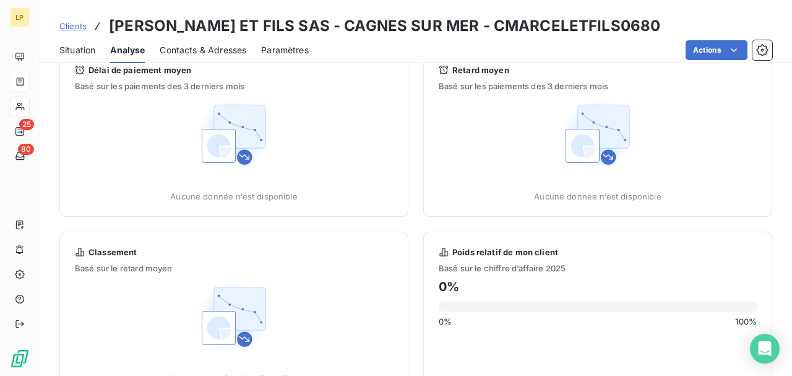
scroll to position [41, 0]
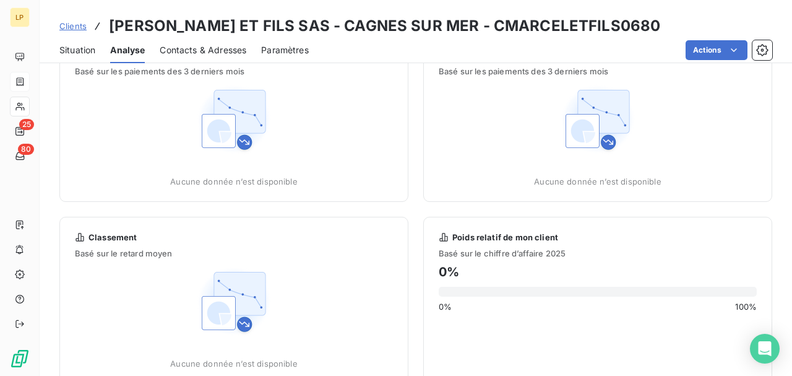
click at [85, 48] on span "Situation" at bounding box center [77, 50] width 36 height 12
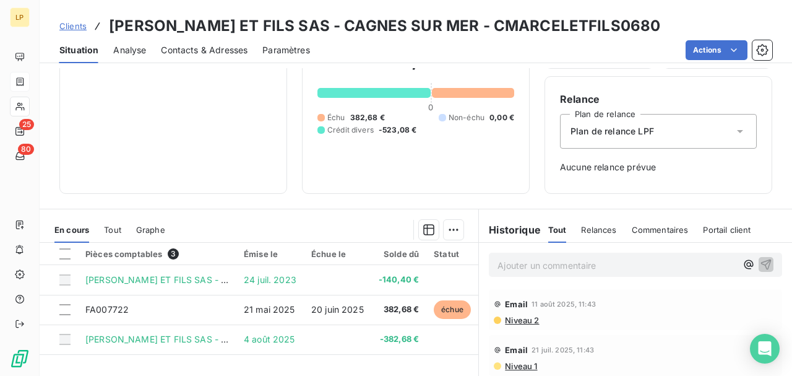
scroll to position [165, 0]
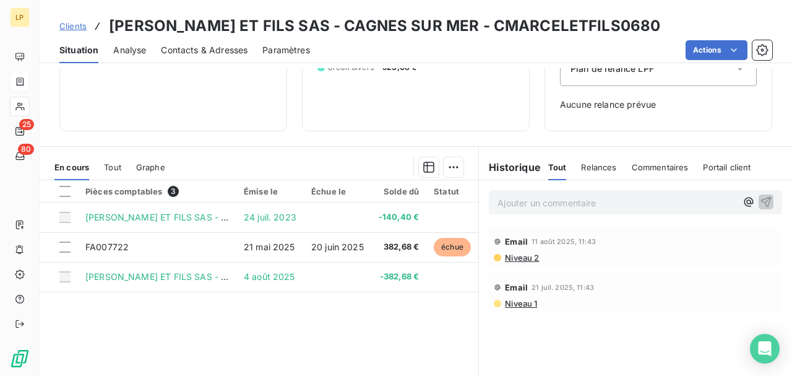
click at [516, 257] on span "Niveau 2" at bounding box center [521, 258] width 35 height 10
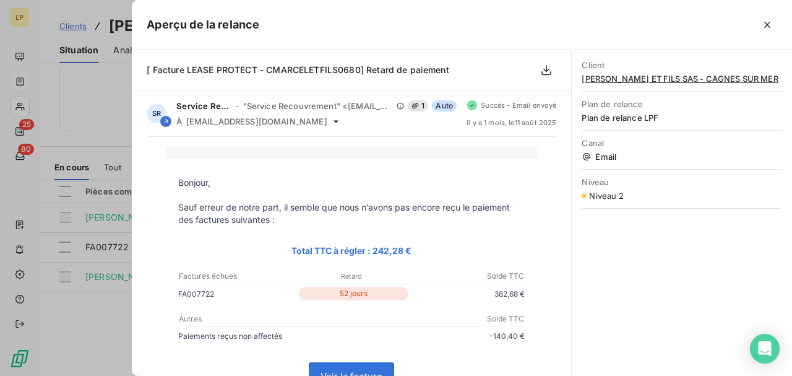
click at [62, 33] on div at bounding box center [396, 188] width 792 height 376
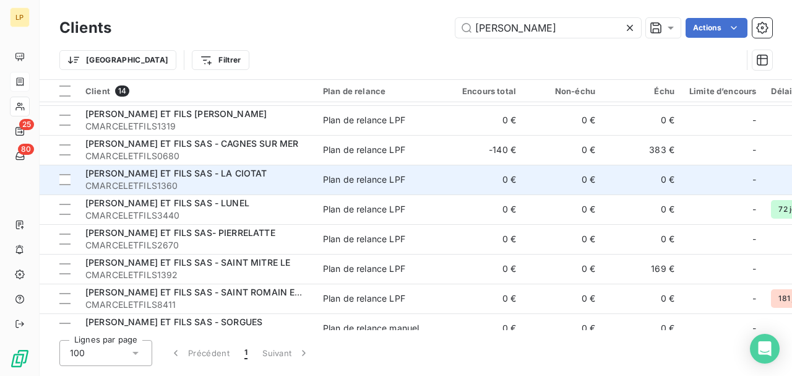
scroll to position [41, 0]
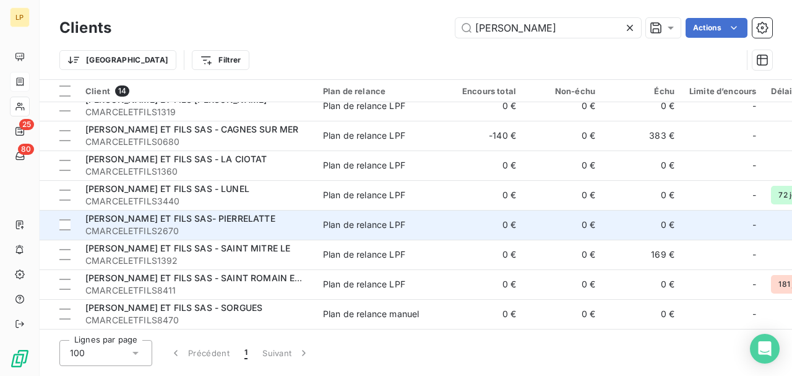
click at [188, 219] on span "[PERSON_NAME] ET FILS SAS- PIERRELATTE" at bounding box center [180, 218] width 190 height 11
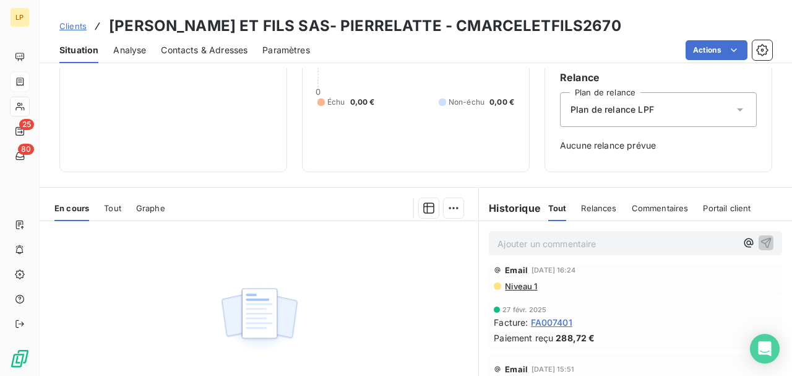
scroll to position [71, 0]
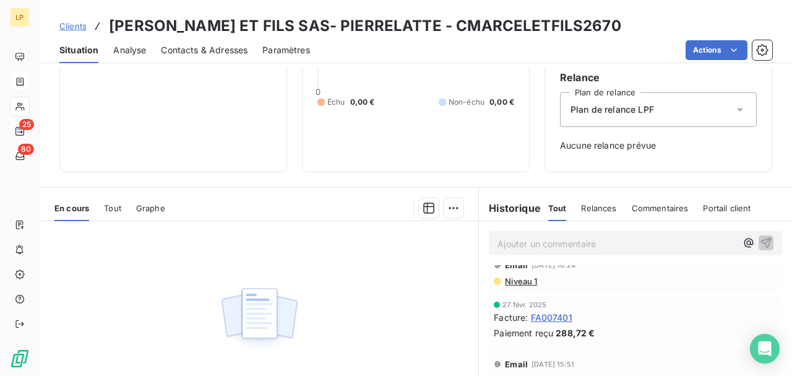
click at [526, 285] on div "Email [DATE] 16:24 Niveau 1" at bounding box center [635, 270] width 293 height 41
click at [524, 279] on span "Niveau 1" at bounding box center [520, 281] width 33 height 10
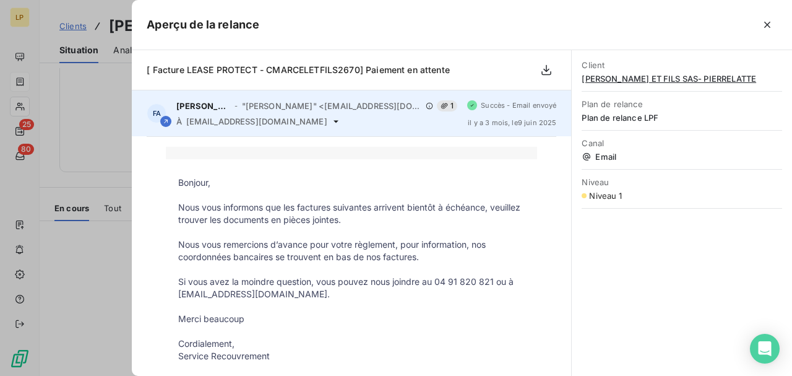
click at [331, 124] on icon at bounding box center [336, 121] width 10 height 10
click at [298, 118] on span "[EMAIL_ADDRESS][DOMAIN_NAME]" at bounding box center [256, 121] width 141 height 10
click at [308, 121] on div "À [EMAIL_ADDRESS][DOMAIN_NAME]" at bounding box center [316, 121] width 281 height 10
click at [331, 121] on icon at bounding box center [336, 121] width 10 height 10
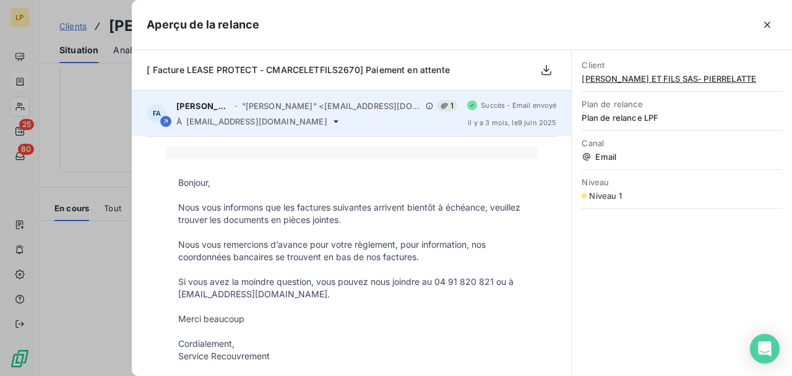
click at [331, 120] on icon at bounding box center [336, 121] width 10 height 10
click at [331, 122] on icon at bounding box center [336, 121] width 10 height 10
click at [308, 116] on span "[EMAIL_ADDRESS][DOMAIN_NAME]" at bounding box center [256, 121] width 141 height 10
click at [262, 117] on span "[EMAIL_ADDRESS][DOMAIN_NAME]" at bounding box center [256, 121] width 141 height 10
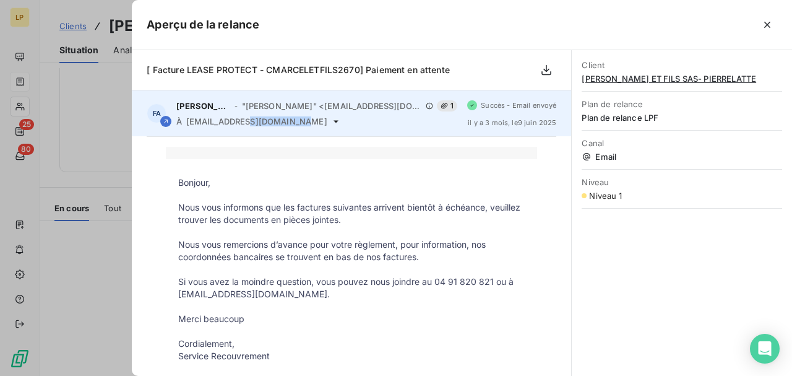
click at [262, 117] on span "[EMAIL_ADDRESS][DOMAIN_NAME]" at bounding box center [256, 121] width 141 height 10
click at [305, 120] on span "[EMAIL_ADDRESS][DOMAIN_NAME]" at bounding box center [256, 121] width 141 height 10
click at [304, 120] on span "[EMAIL_ADDRESS][DOMAIN_NAME]" at bounding box center [256, 121] width 141 height 10
drag, startPoint x: 305, startPoint y: 121, endPoint x: 184, endPoint y: 120, distance: 120.7
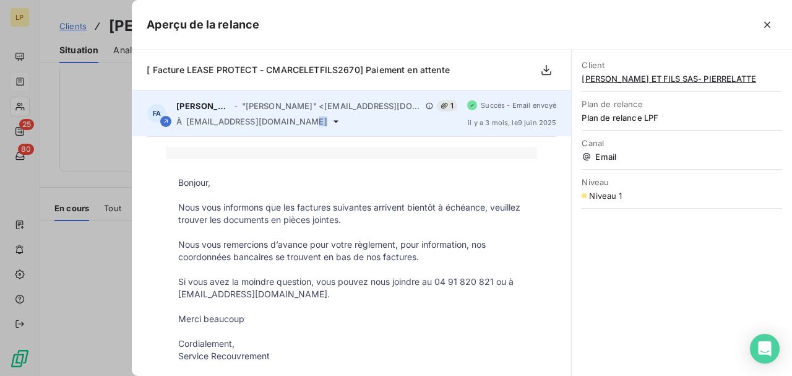
click at [184, 120] on div "À [EMAIL_ADDRESS][DOMAIN_NAME]" at bounding box center [316, 121] width 281 height 10
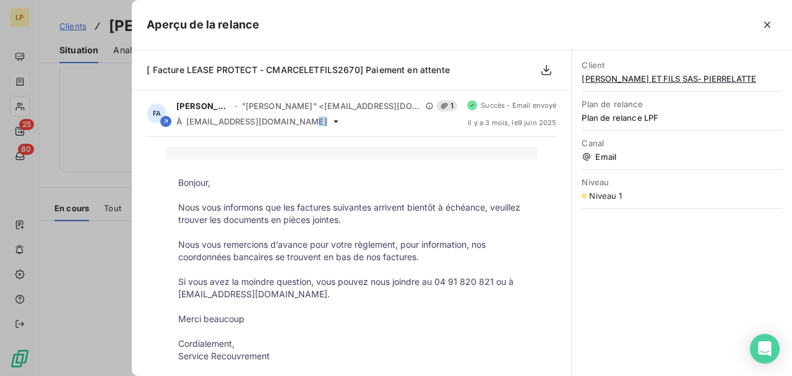
copy span "[EMAIL_ADDRESS][DOMAIN_NAME]"
click at [115, 59] on div at bounding box center [396, 188] width 792 height 376
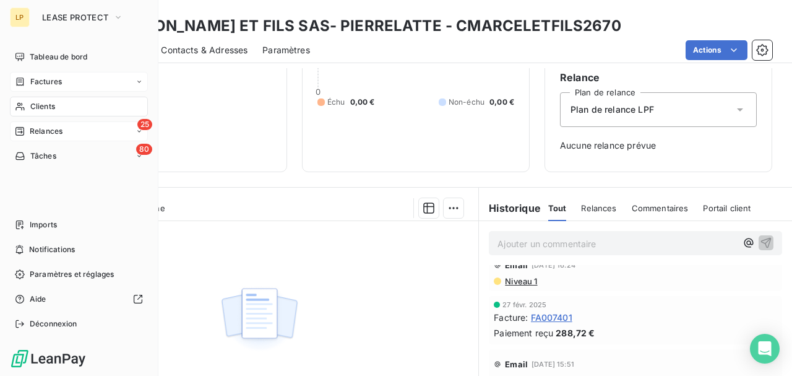
click at [38, 130] on span "Relances" at bounding box center [46, 131] width 33 height 11
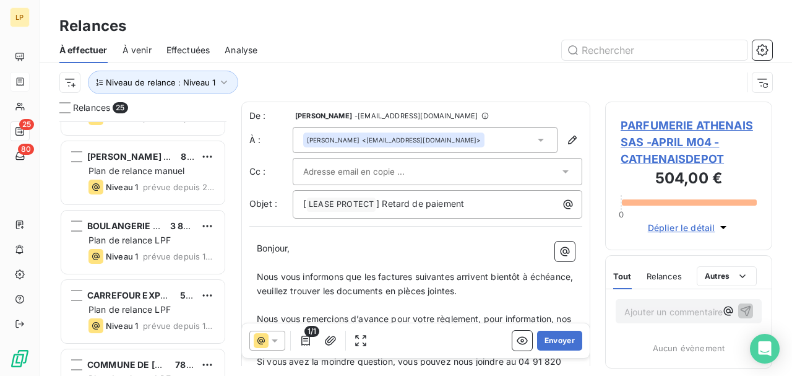
scroll to position [1238, 0]
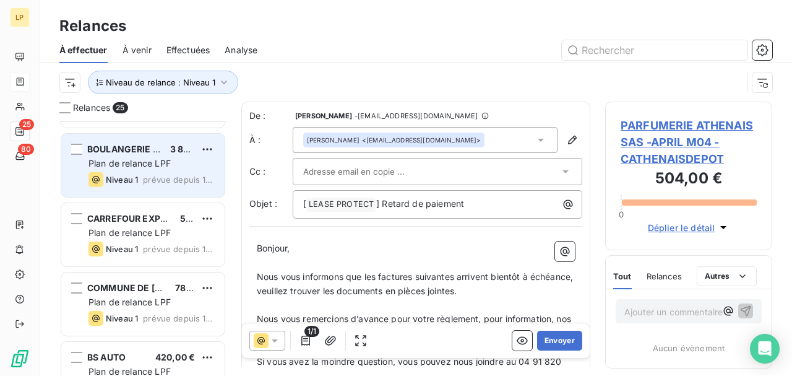
click at [142, 141] on div "BOULANGERIE [PERSON_NAME] 3 888,00 € Plan de relance LPF Niveau 1 prévue depuis…" at bounding box center [142, 165] width 163 height 63
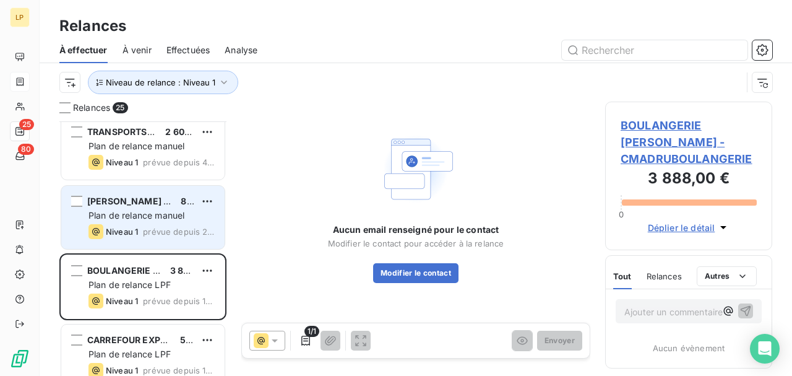
scroll to position [1114, 0]
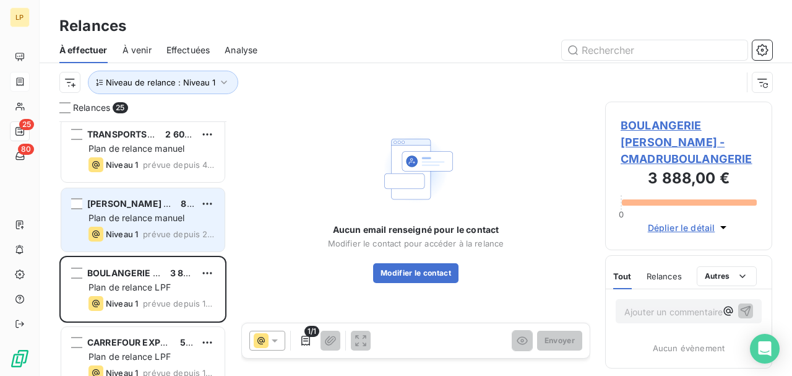
click at [145, 212] on span "Plan de relance manuel" at bounding box center [137, 217] width 96 height 11
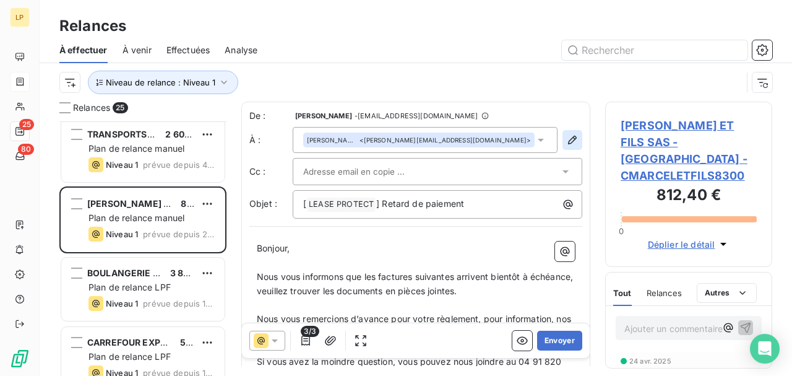
click at [566, 137] on icon "button" at bounding box center [572, 140] width 12 height 12
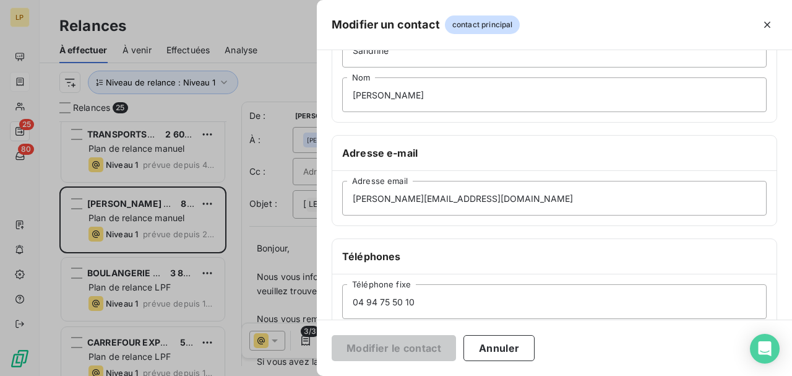
scroll to position [124, 0]
drag, startPoint x: 547, startPoint y: 199, endPoint x: 106, endPoint y: 178, distance: 441.2
click at [106, 375] on div "Modifier un contact contact principal Informations générales Civilité Madame [P…" at bounding box center [396, 376] width 792 height 0
paste input "comptabilite"
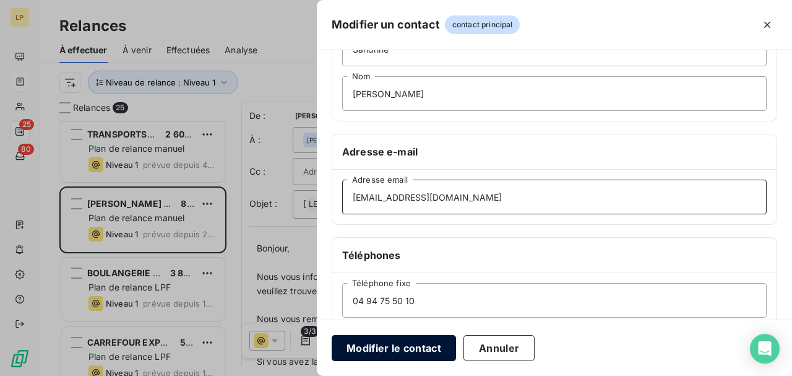
type input "[EMAIL_ADDRESS][DOMAIN_NAME]"
click at [386, 343] on button "Modifier le contact" at bounding box center [394, 348] width 124 height 26
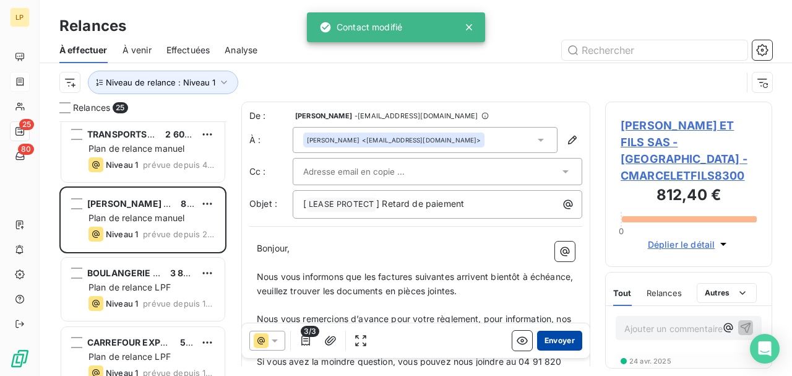
click at [558, 343] on button "Envoyer" at bounding box center [559, 341] width 45 height 20
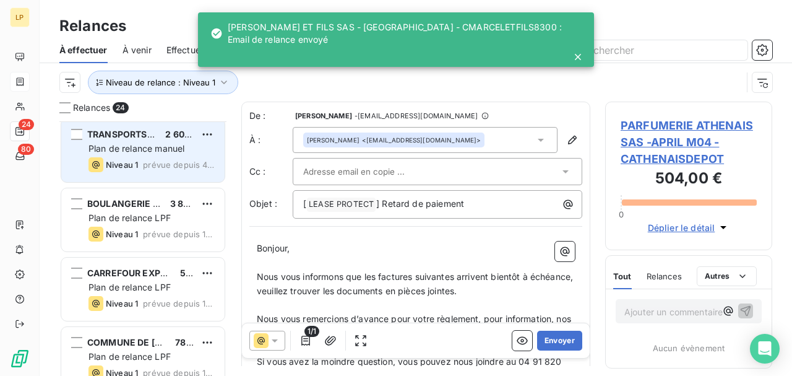
scroll to position [1031, 0]
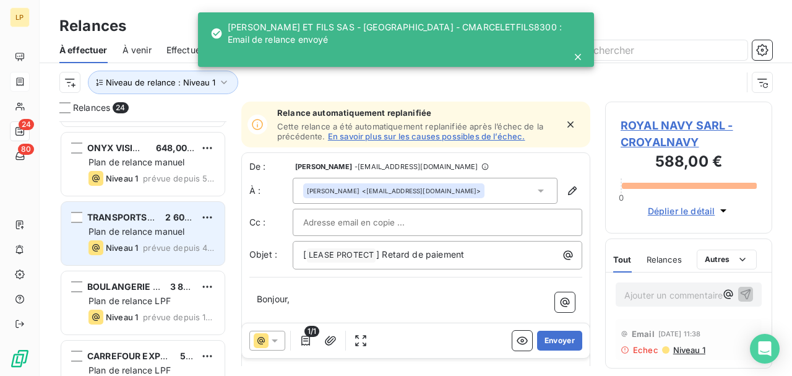
click at [139, 226] on span "Plan de relance manuel" at bounding box center [137, 231] width 96 height 11
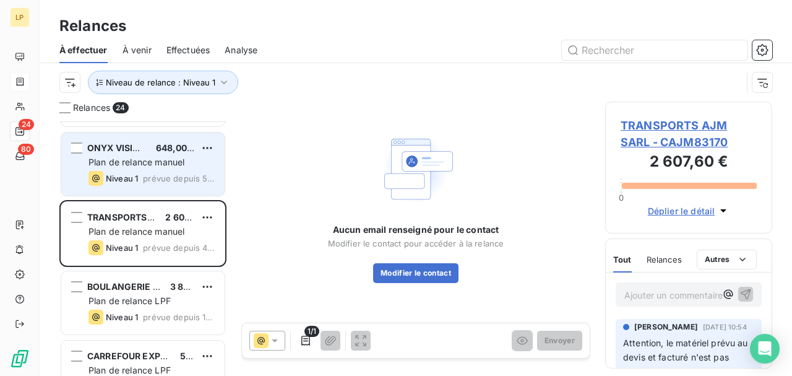
click at [112, 171] on div "Niveau 1" at bounding box center [114, 178] width 50 height 15
